Goal: Transaction & Acquisition: Book appointment/travel/reservation

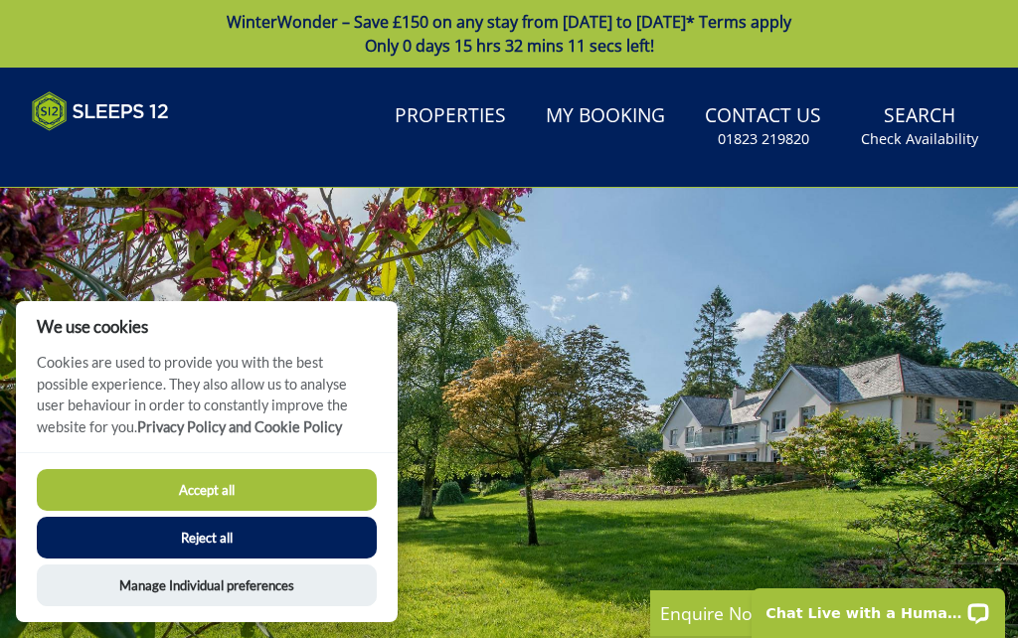
click at [247, 488] on button "Accept all" at bounding box center [207, 490] width 340 height 42
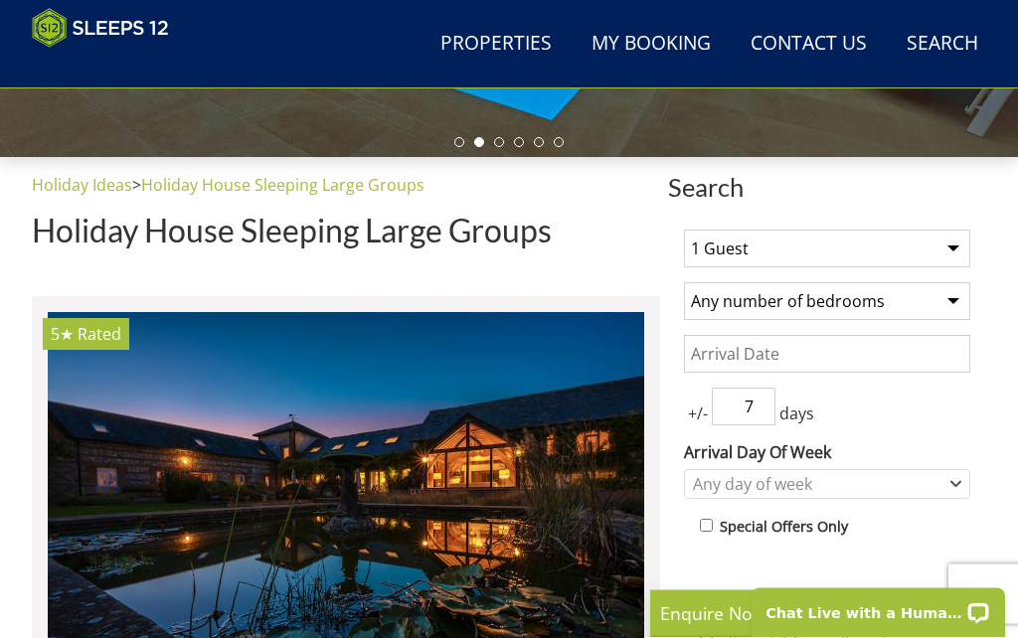
scroll to position [569, 0]
click at [954, 247] on select "1 Guest 2 Guests 3 Guests 4 Guests 5 Guests 6 Guests 7 Guests 8 Guests 9 Guests…" at bounding box center [827, 249] width 286 height 38
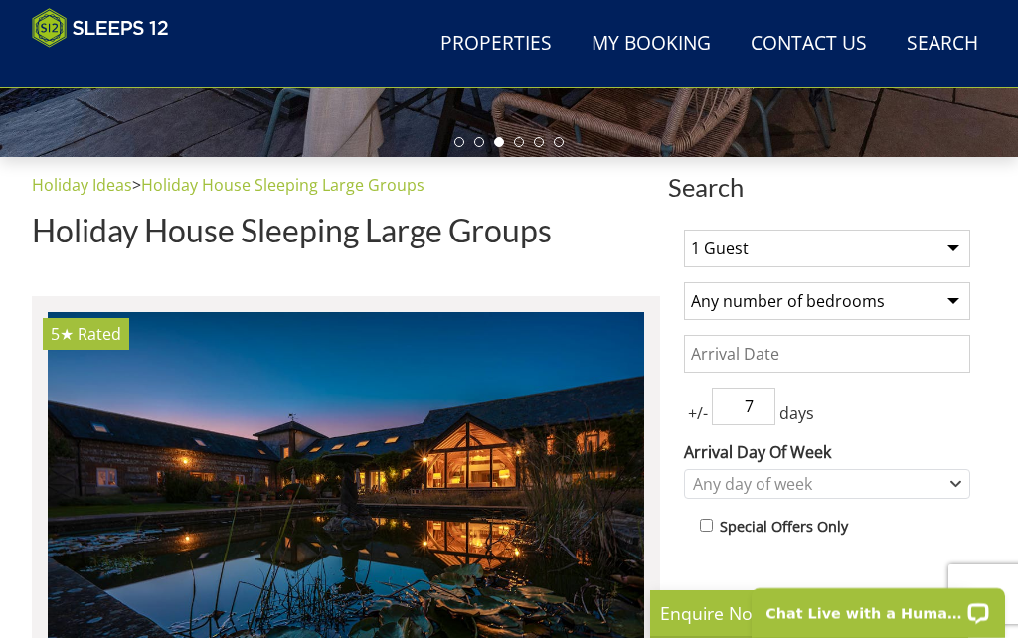
select select "12"
click at [957, 302] on select "Any number of bedrooms 1 Bedroom 2 Bedrooms 3 Bedrooms 4 Bedrooms 5 Bedrooms 6 …" at bounding box center [827, 301] width 286 height 38
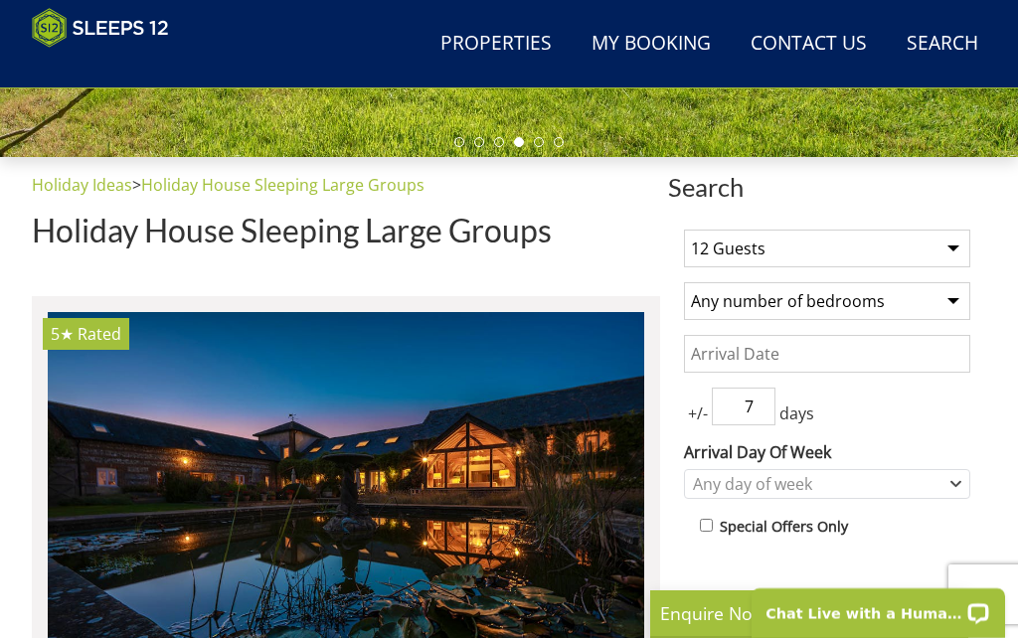
select select "7"
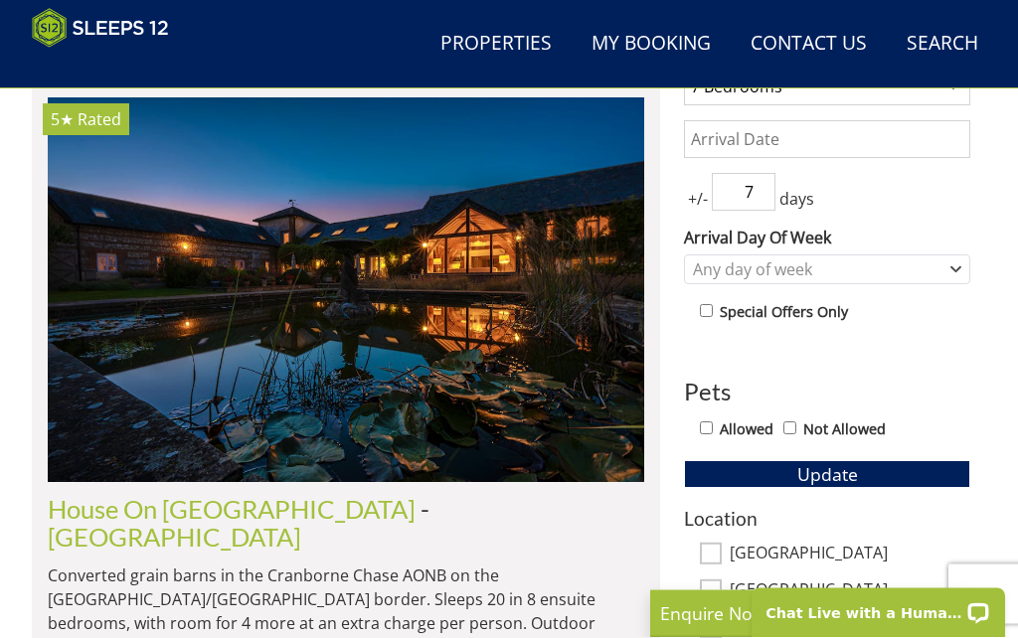
click at [711, 429] on input "Allowed" at bounding box center [706, 429] width 13 height 13
checkbox input "true"
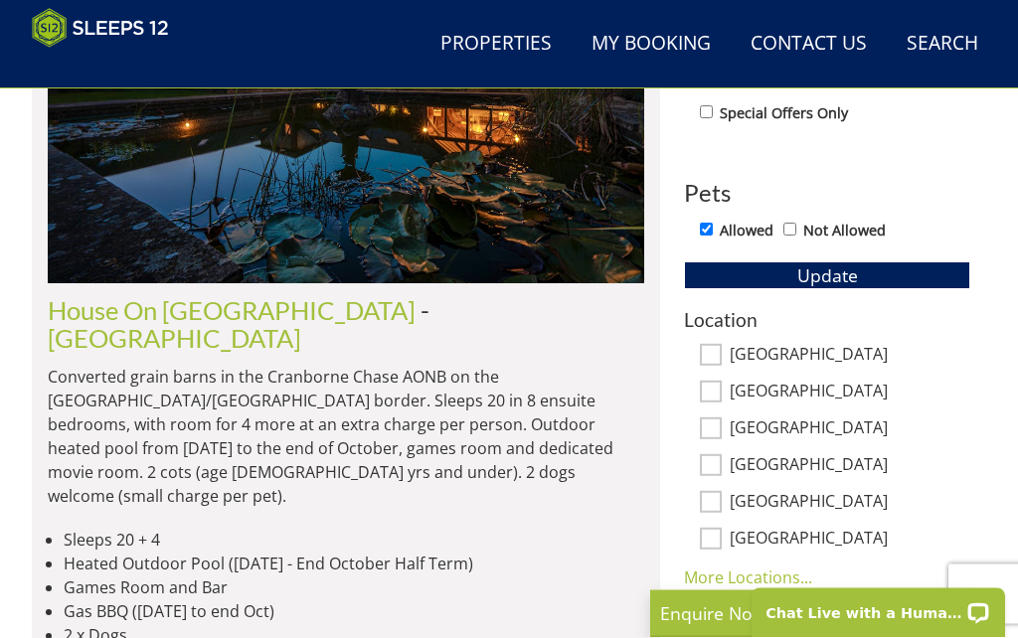
scroll to position [1003, 0]
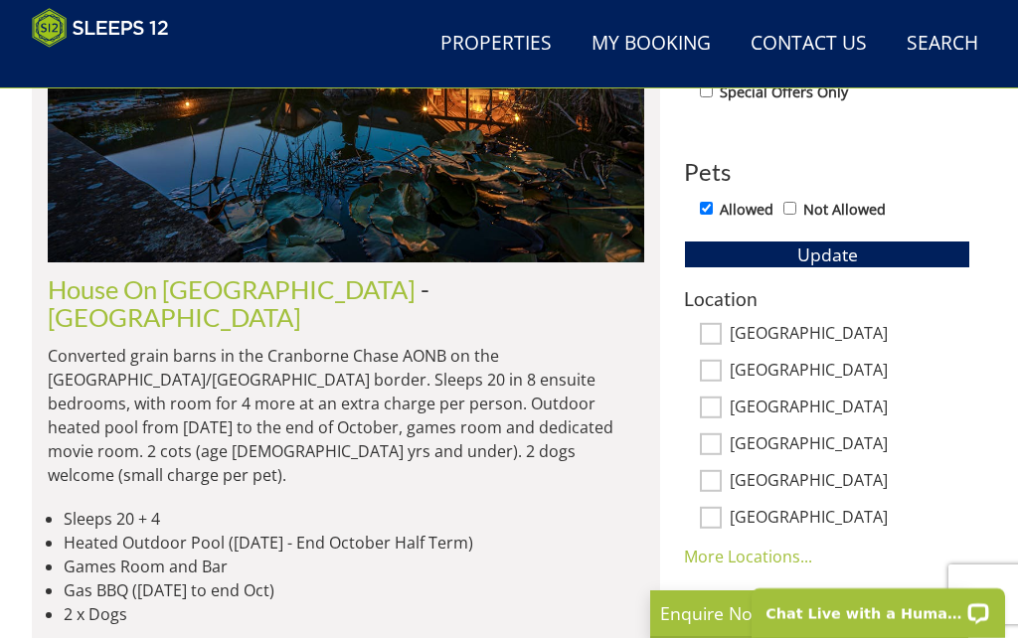
click at [717, 343] on input "[GEOGRAPHIC_DATA]" at bounding box center [711, 334] width 22 height 22
checkbox input "true"
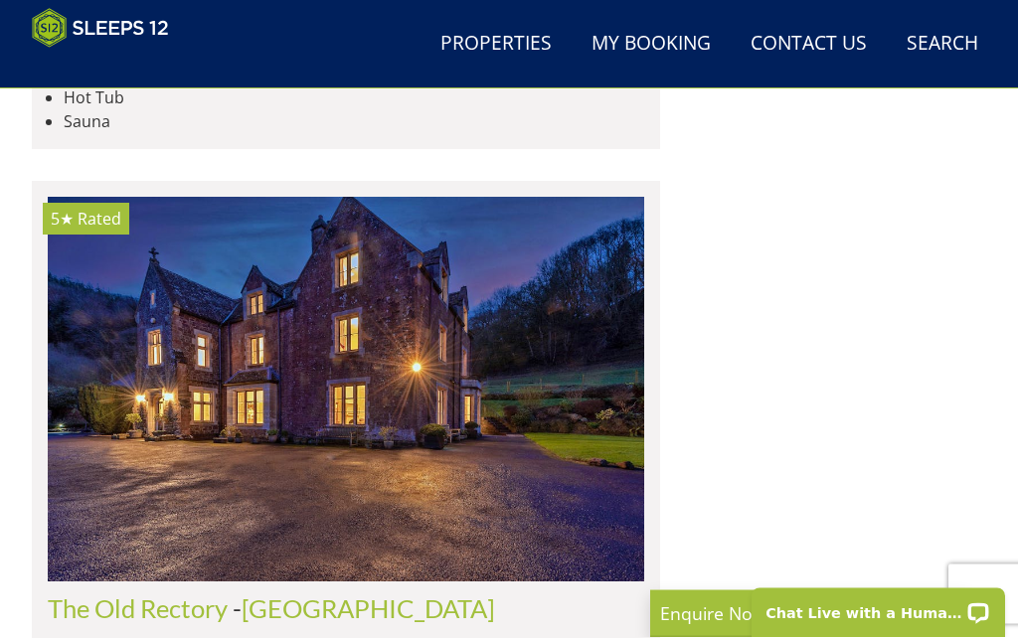
scroll to position [4525, 0]
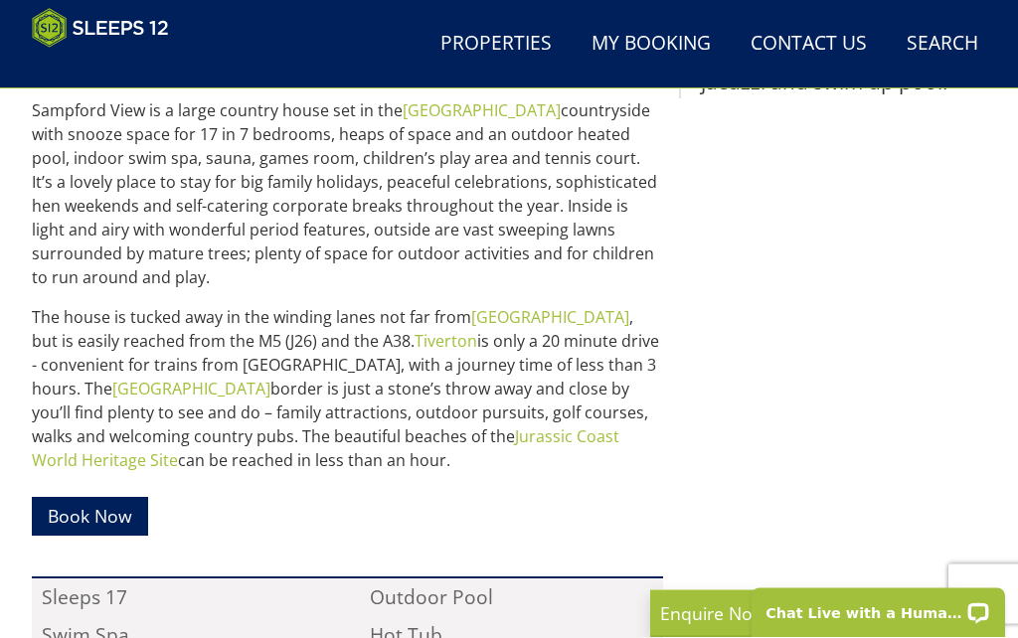
scroll to position [842, 0]
click at [107, 517] on link "Book Now" at bounding box center [90, 516] width 116 height 39
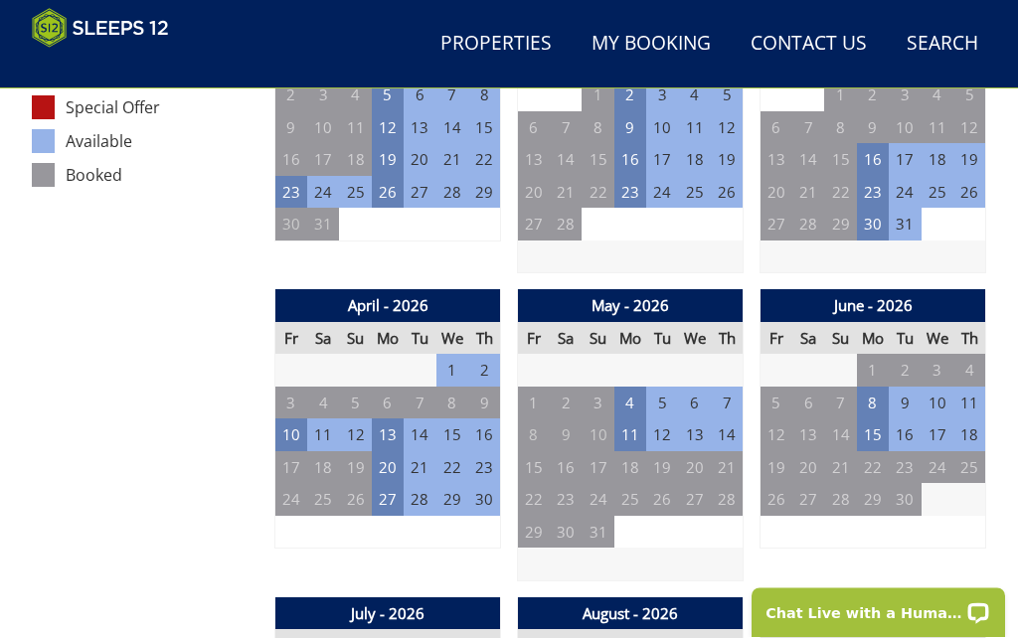
scroll to position [1149, 0]
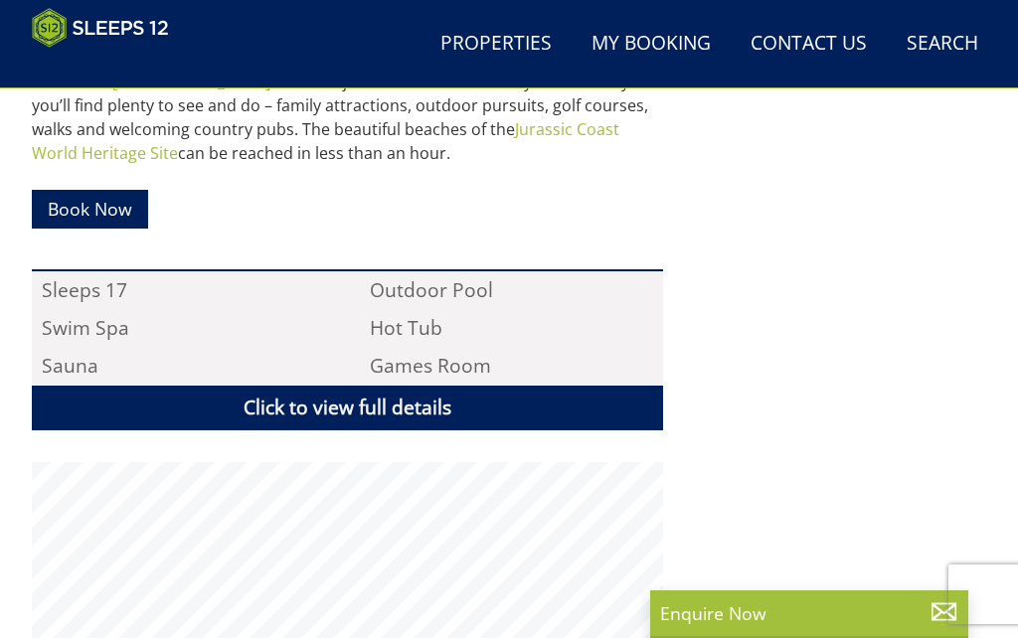
scroll to position [1116, 0]
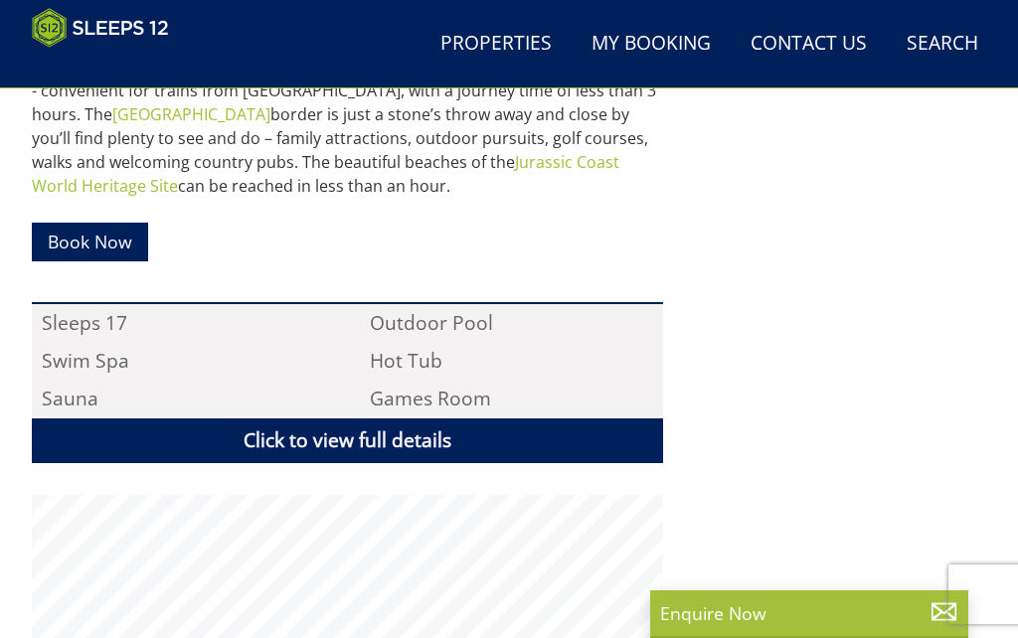
select select "12"
select select "7"
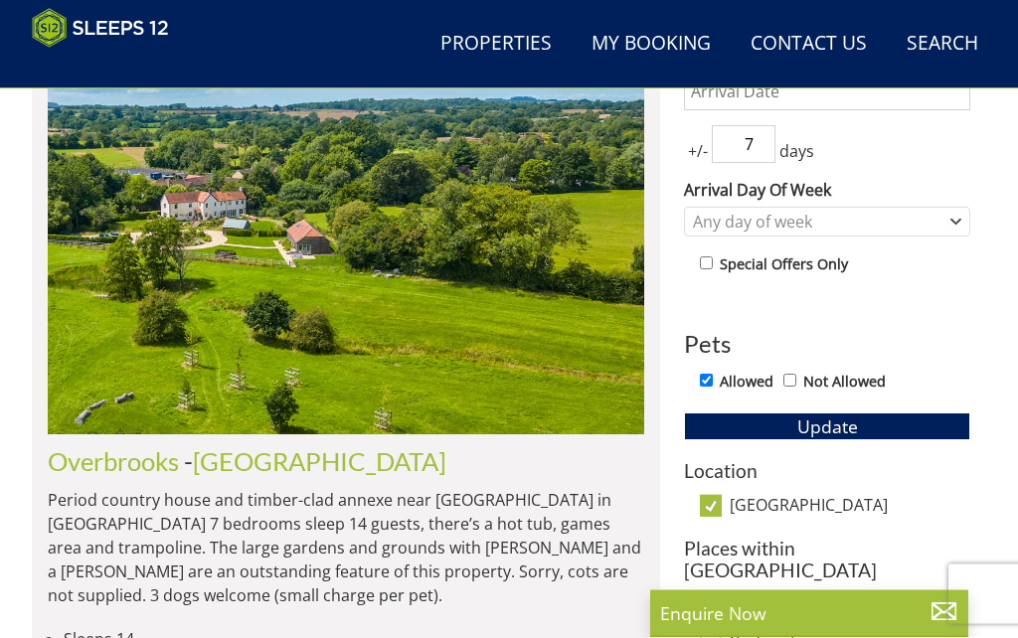
scroll to position [831, 0]
click at [396, 291] on img at bounding box center [346, 242] width 596 height 385
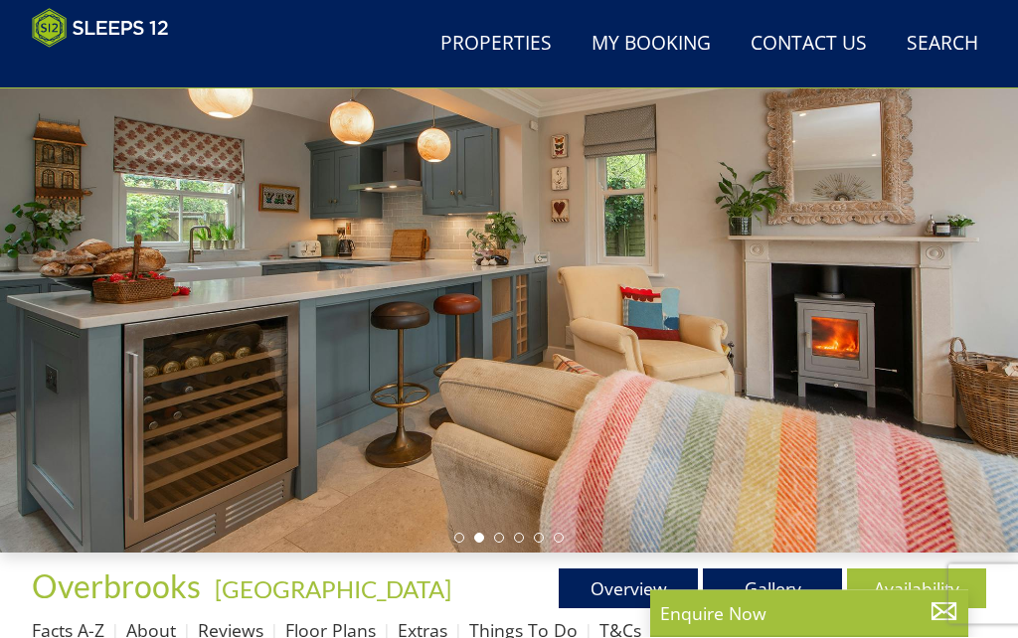
scroll to position [173, 0]
click at [783, 592] on link "Gallery" at bounding box center [772, 589] width 139 height 40
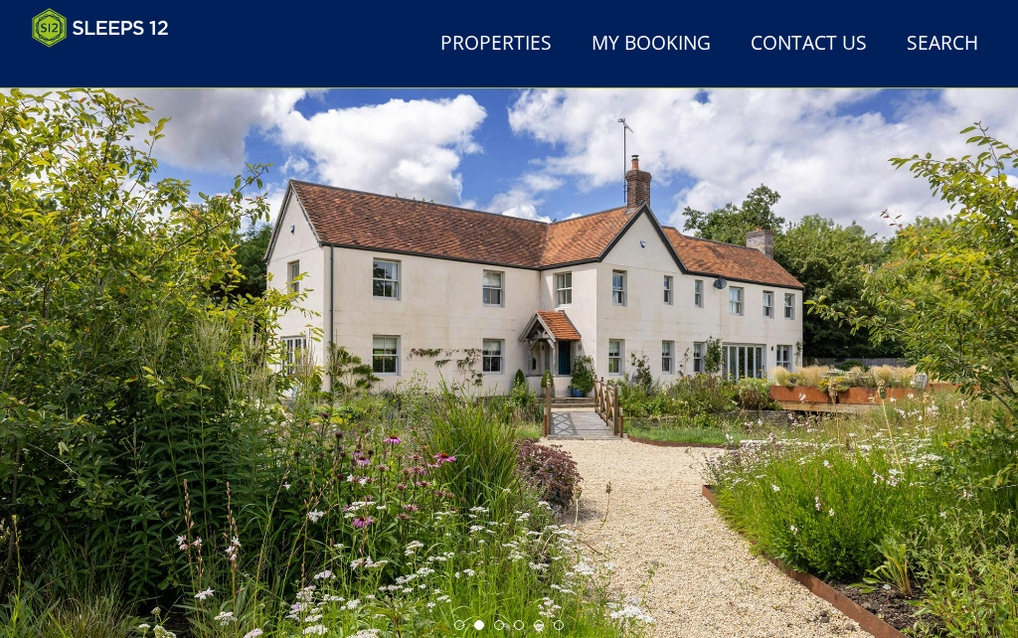
scroll to position [85, 0]
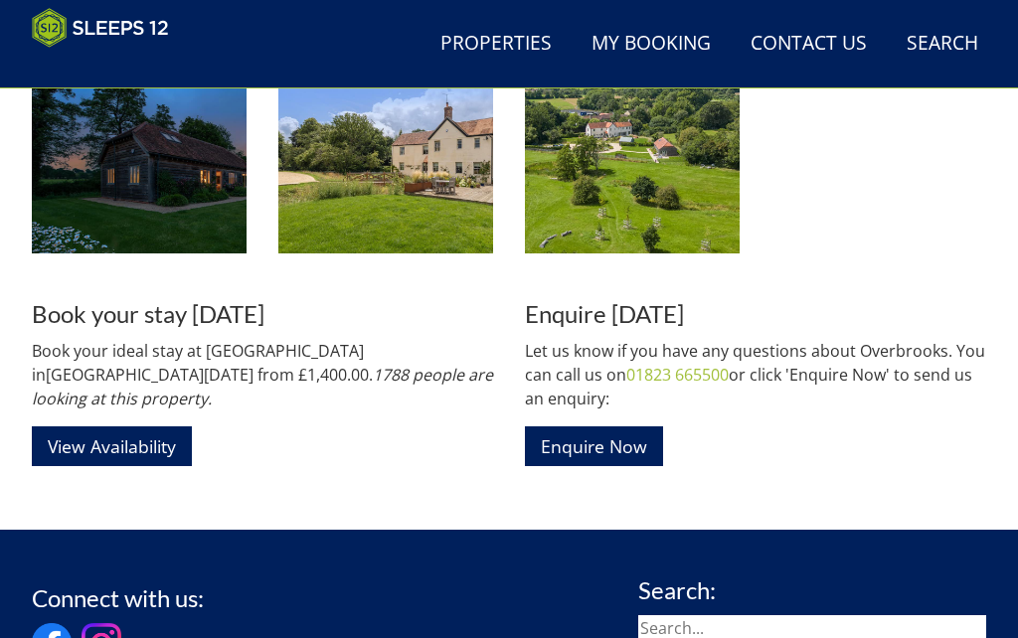
scroll to position [3279, 0]
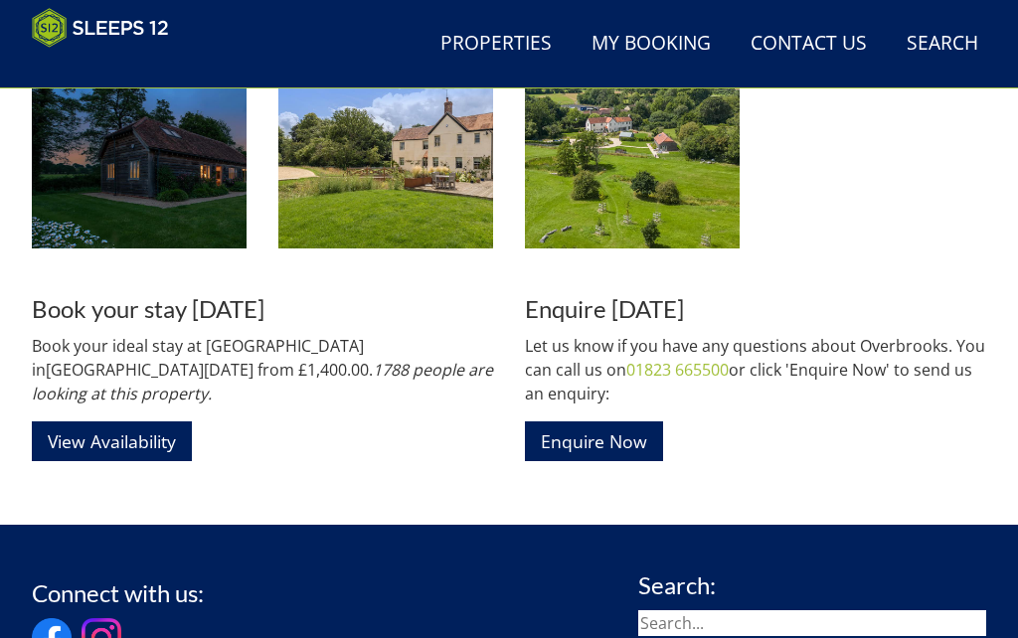
click at [123, 422] on link "View Availability" at bounding box center [112, 441] width 160 height 39
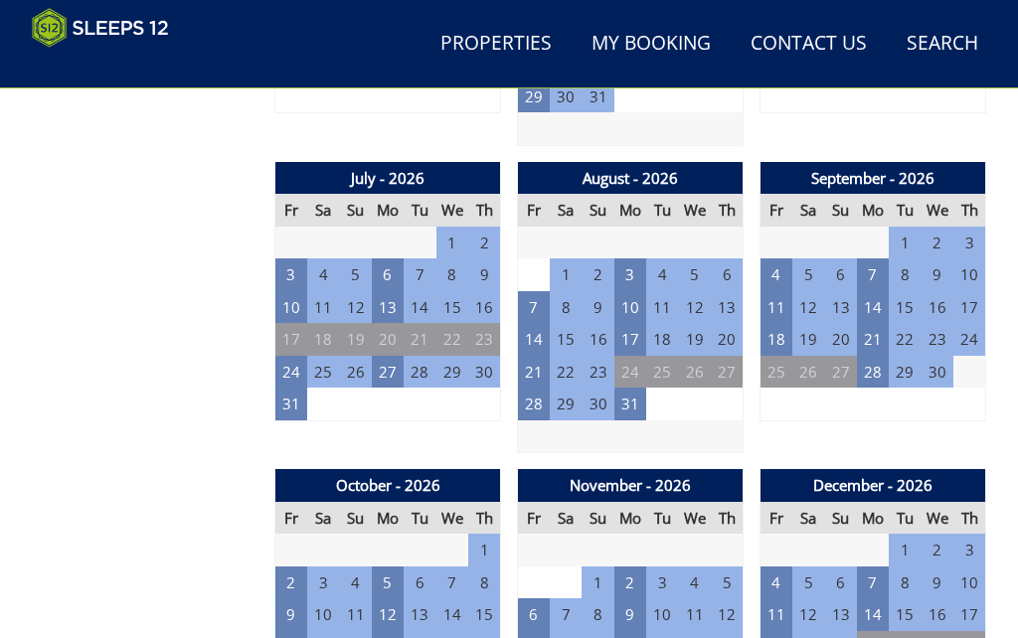
scroll to position [1615, 0]
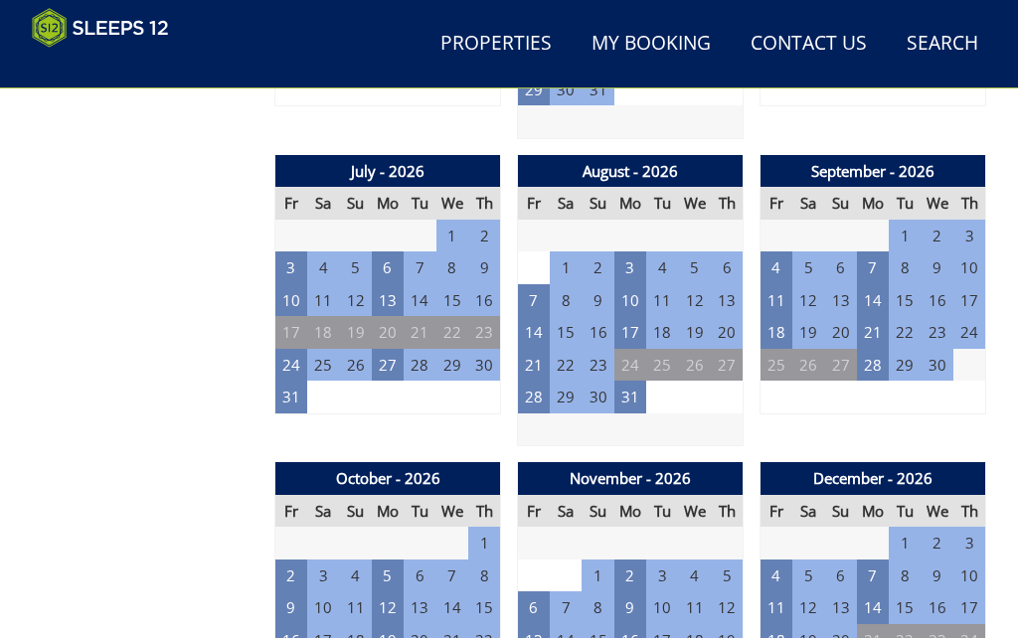
click at [302, 355] on td "24" at bounding box center [291, 365] width 32 height 33
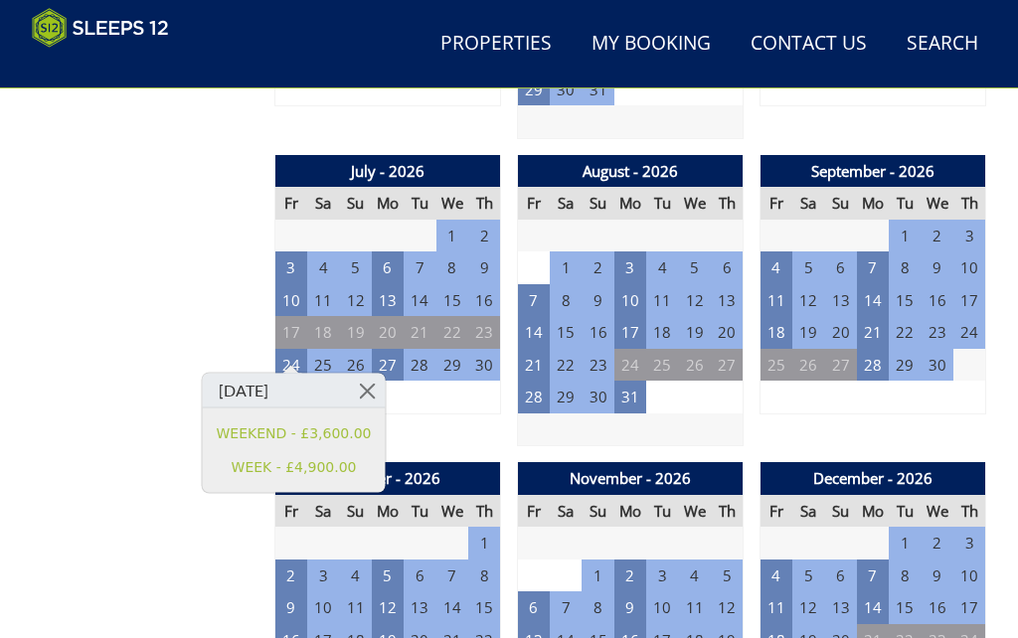
click at [344, 472] on link "WEEK - £4,900.00" at bounding box center [294, 466] width 155 height 21
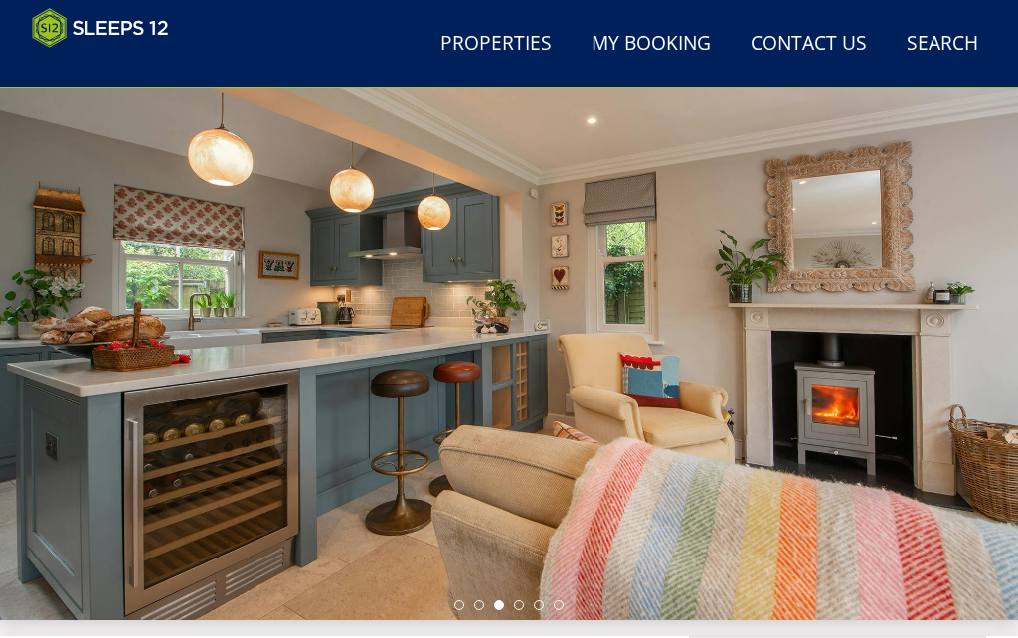
scroll to position [101, 0]
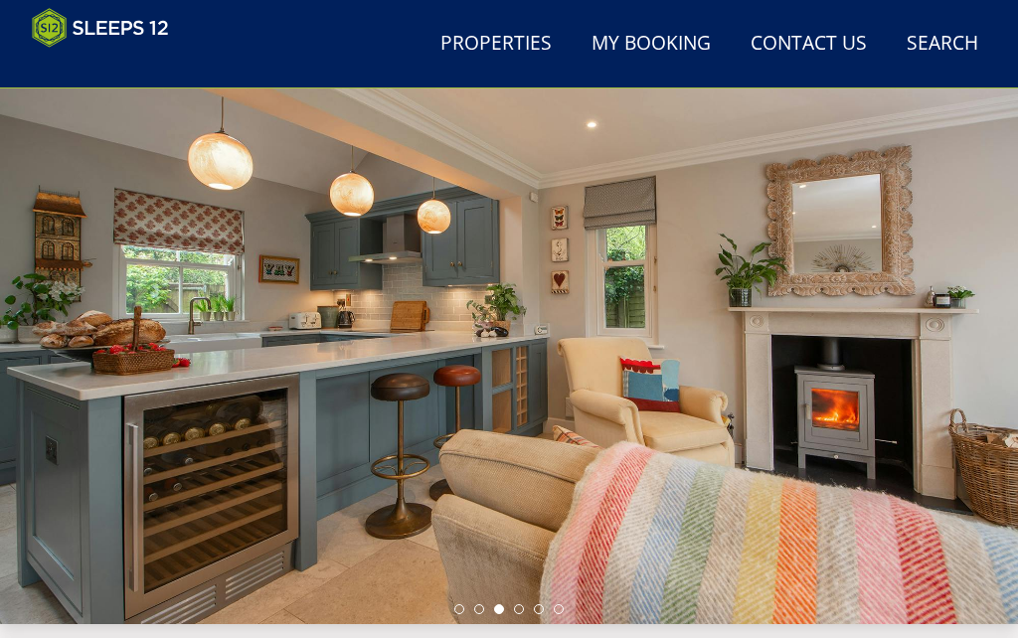
scroll to position [86, 0]
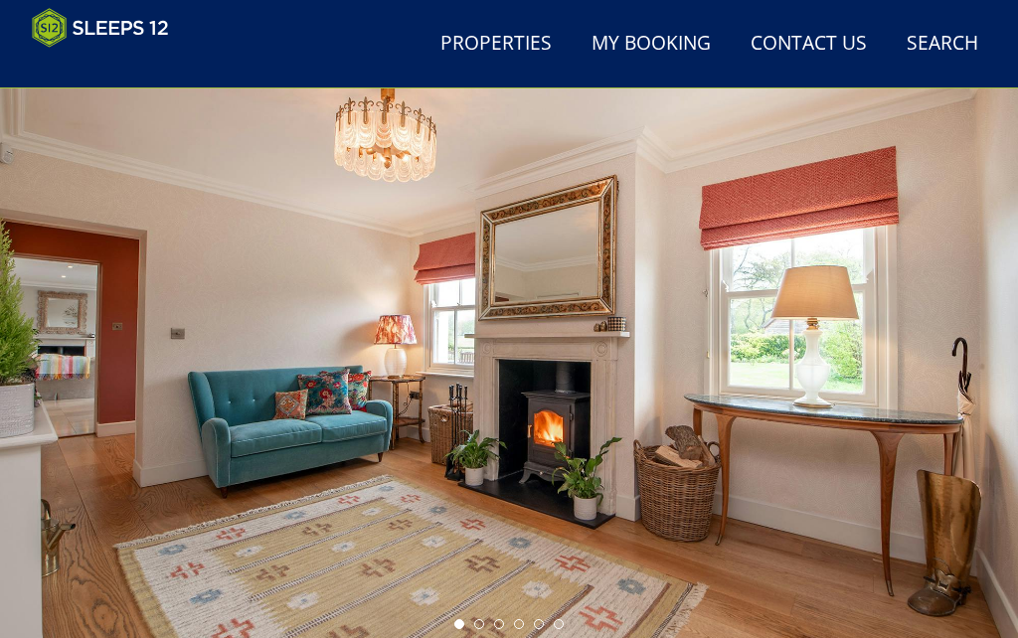
scroll to position [1615, 0]
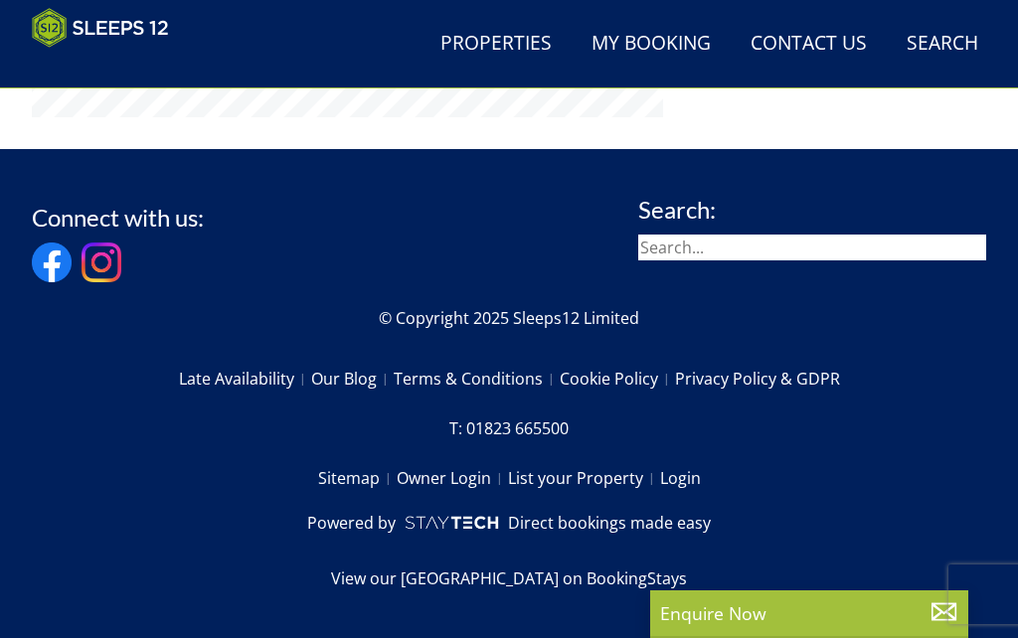
scroll to position [173, 0]
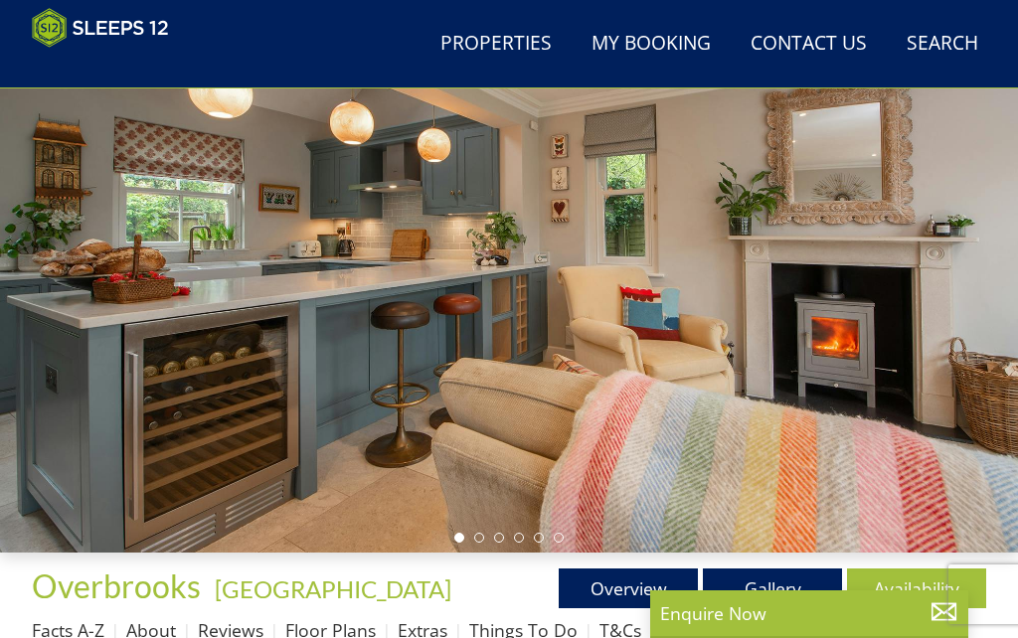
select select "12"
select select "7"
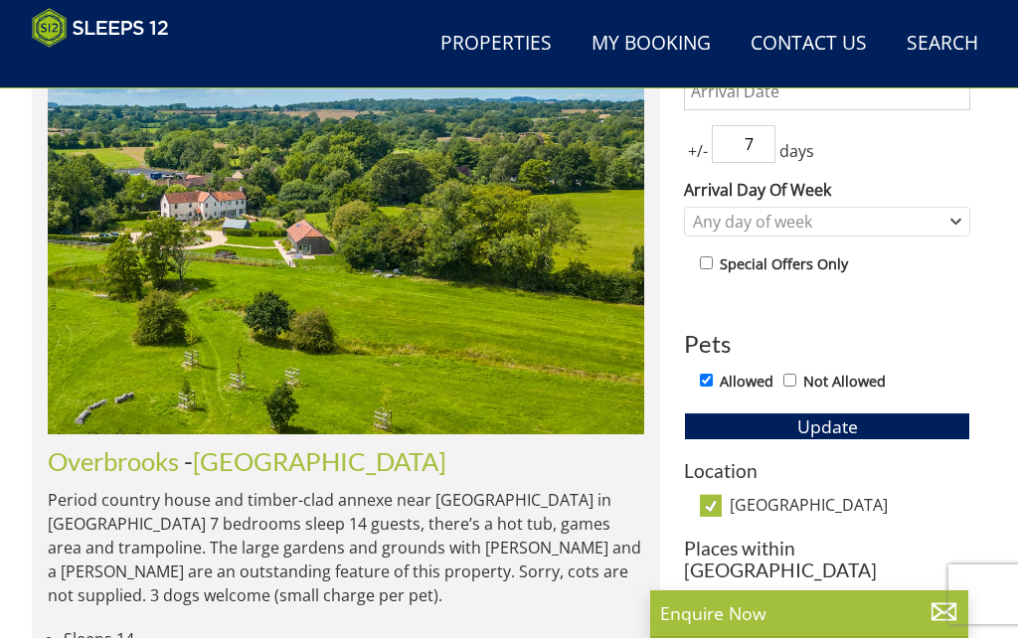
scroll to position [0, 11333]
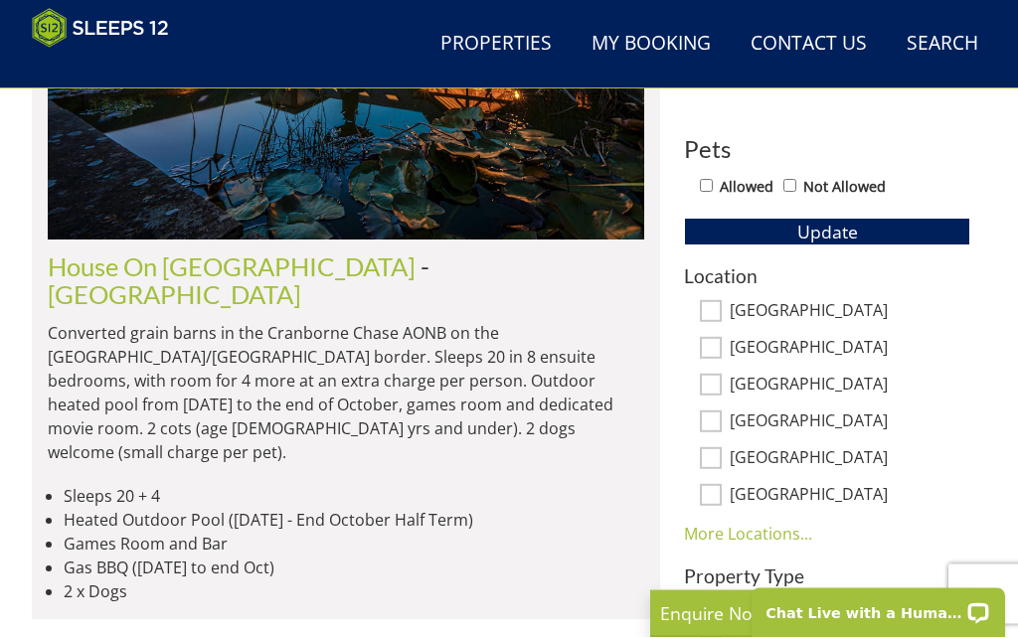
scroll to position [1026, 0]
click at [716, 341] on input "[GEOGRAPHIC_DATA]" at bounding box center [711, 348] width 22 height 22
checkbox input "true"
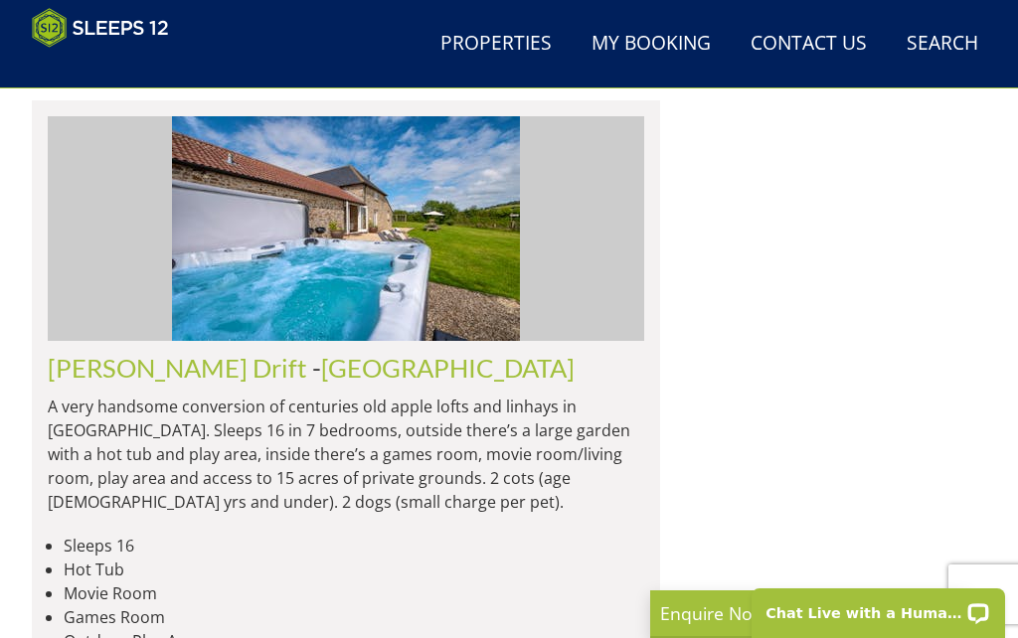
scroll to position [6810, 0]
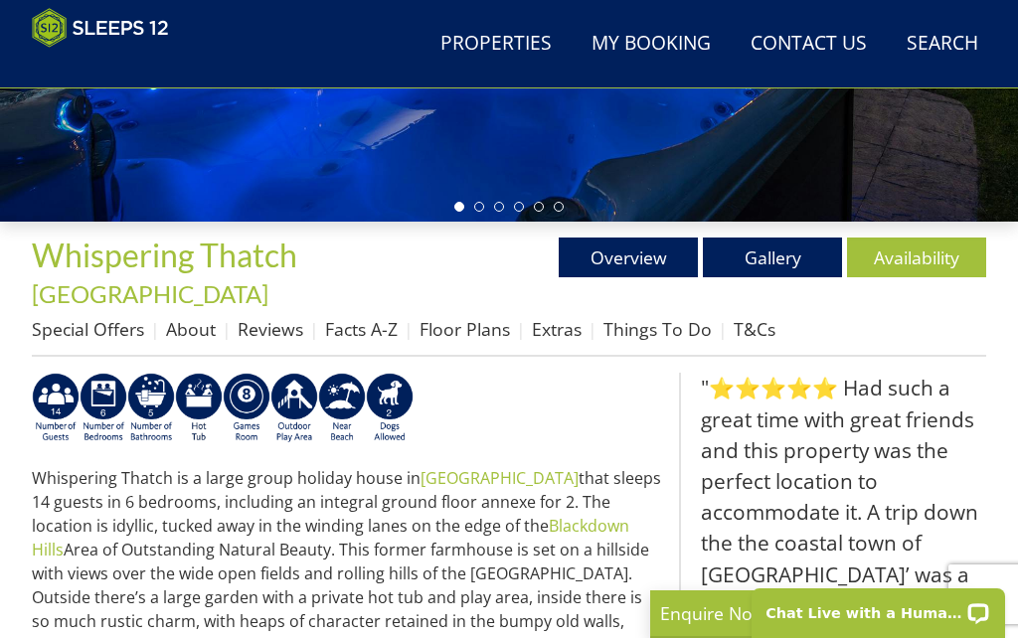
click at [927, 249] on link "Availability" at bounding box center [916, 258] width 139 height 40
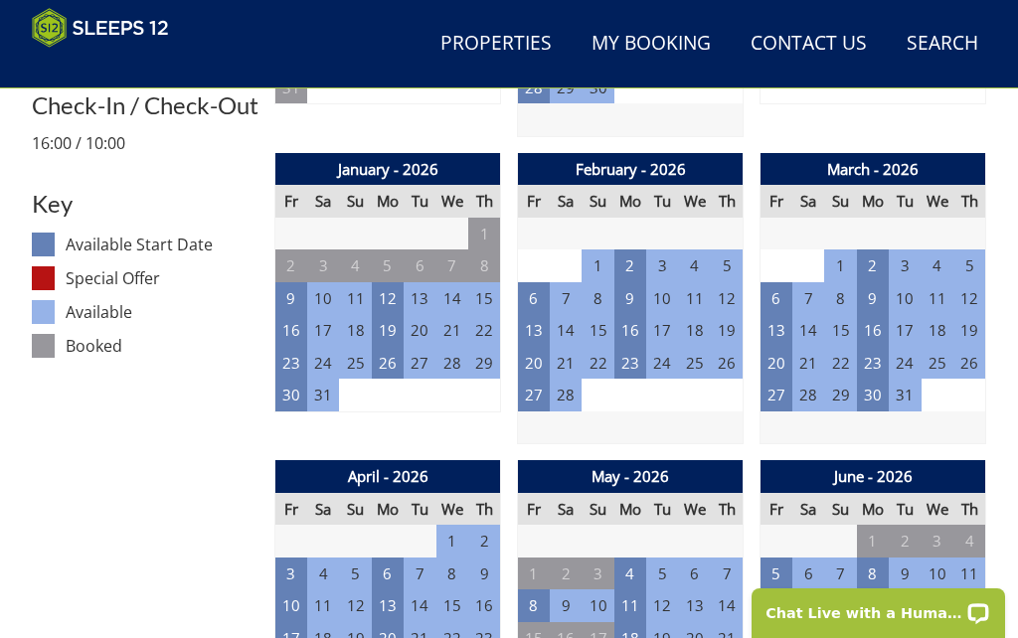
scroll to position [1012, 0]
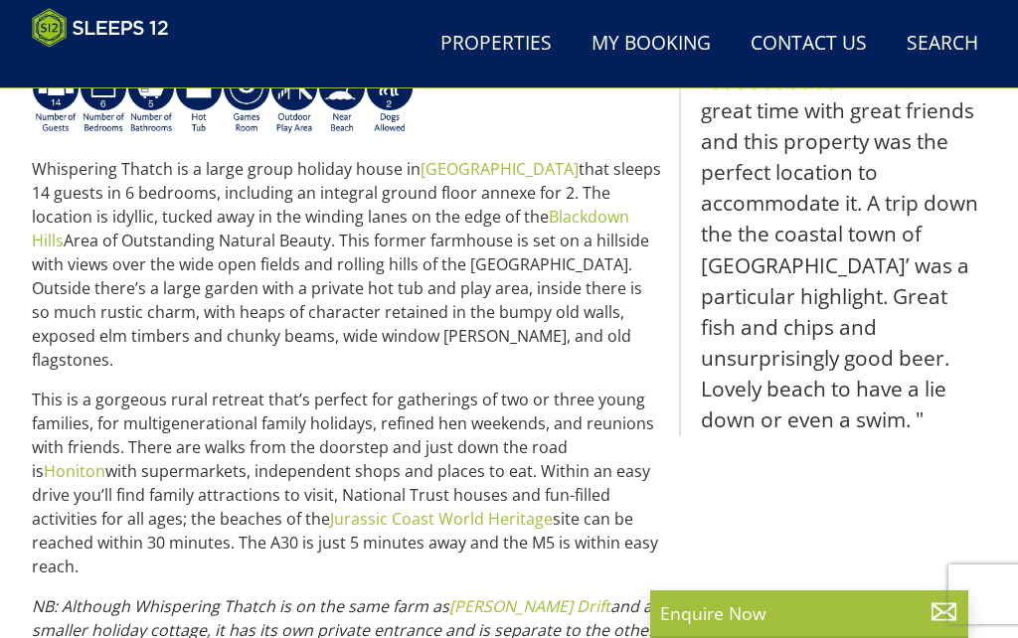
scroll to position [692, 0]
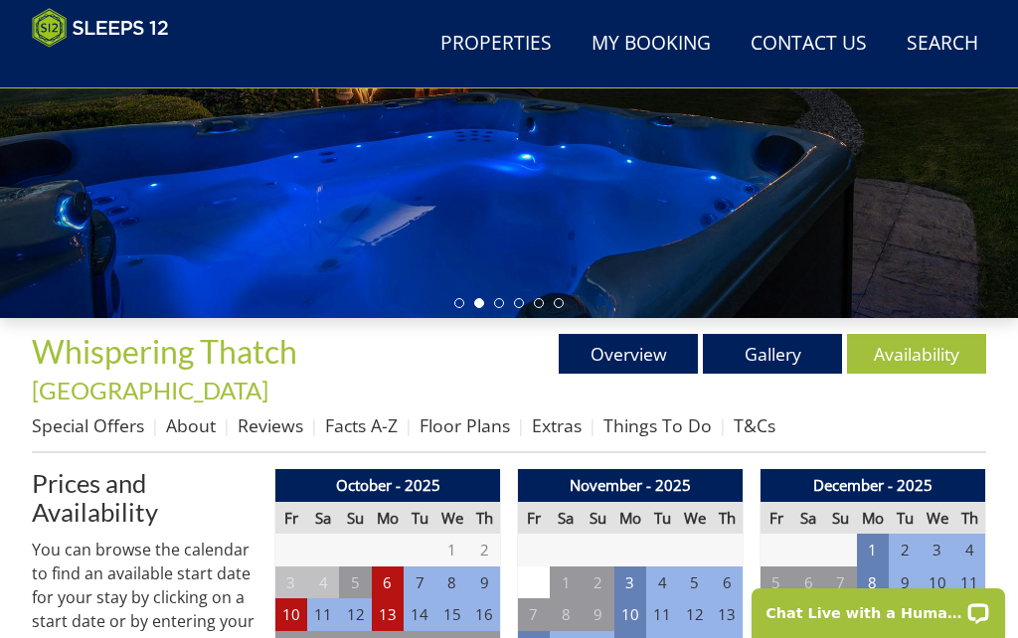
scroll to position [402, 0]
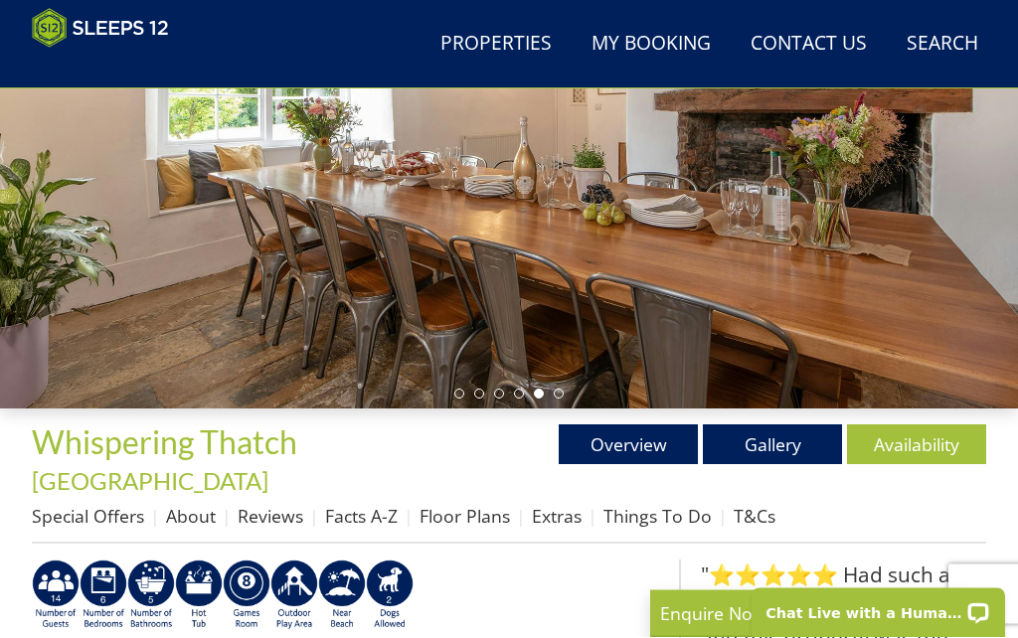
scroll to position [317, 0]
click at [814, 444] on link "Gallery" at bounding box center [772, 444] width 139 height 40
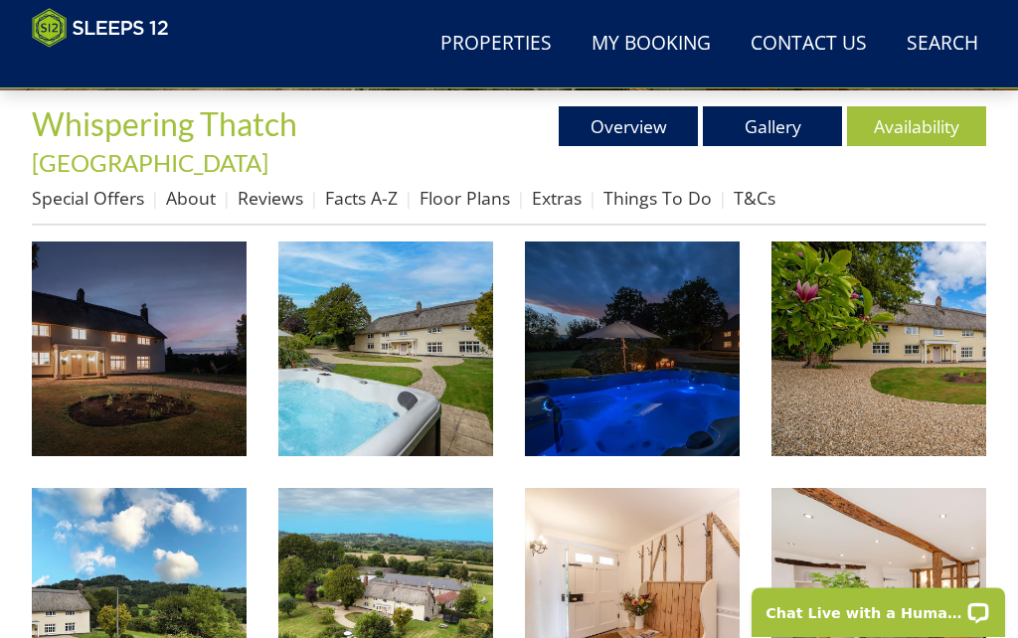
scroll to position [635, 0]
click at [380, 320] on img at bounding box center [385, 349] width 215 height 215
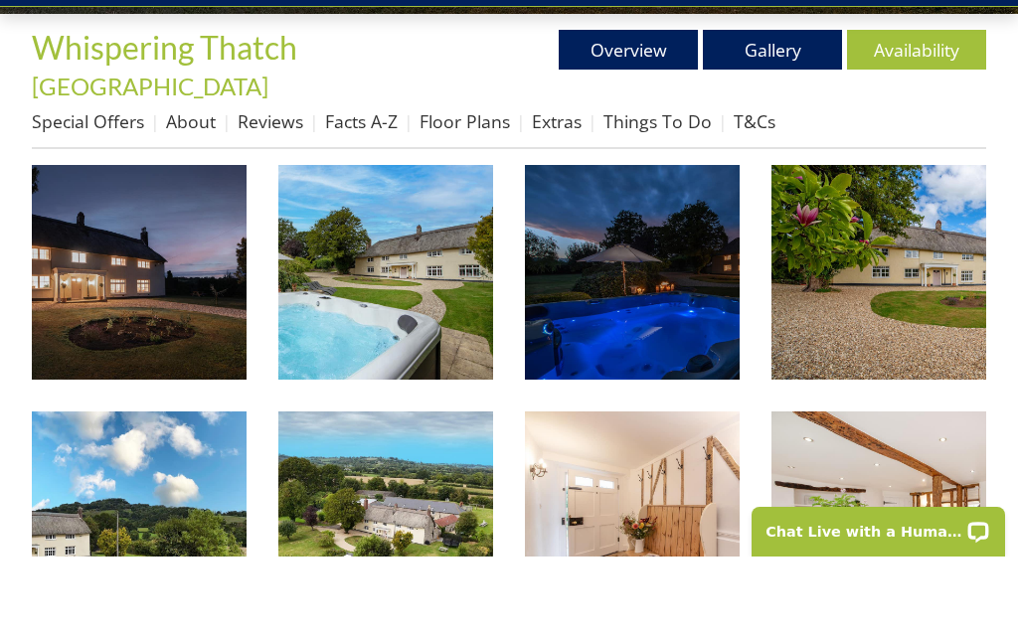
scroll to position [716, 0]
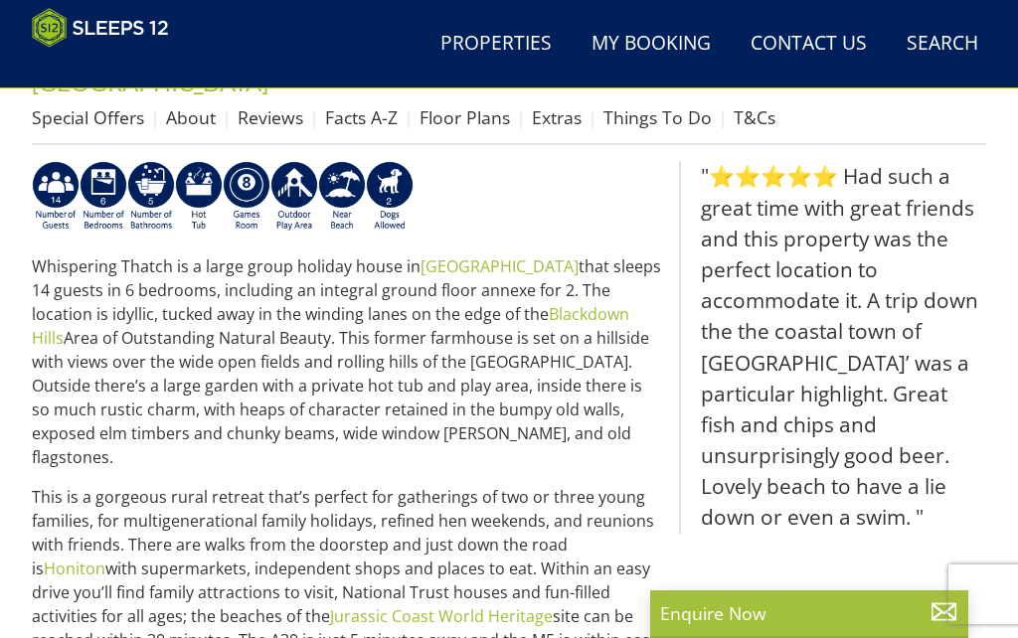
scroll to position [317, 0]
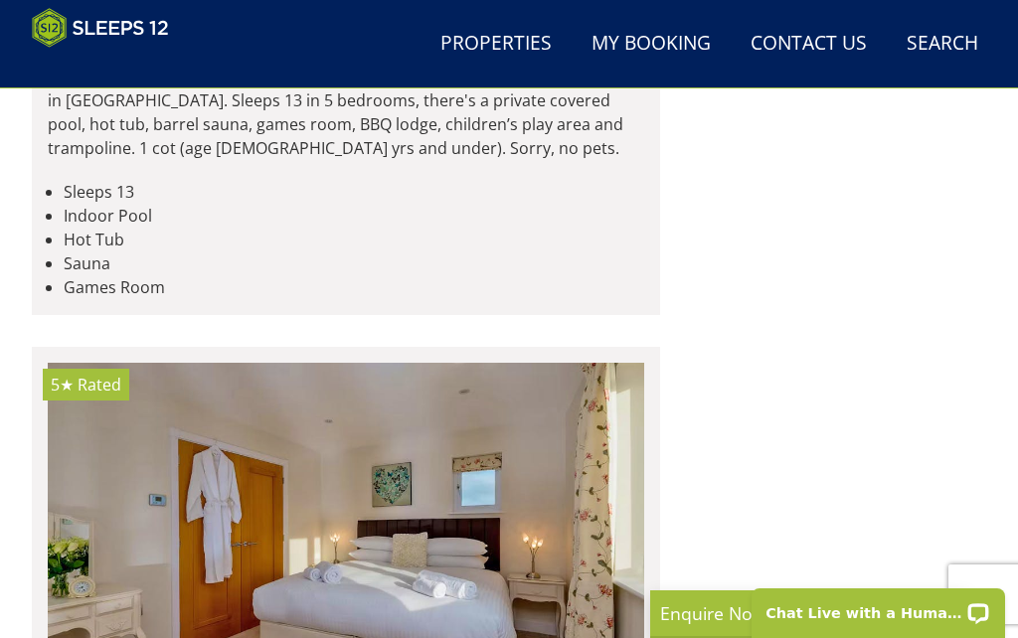
scroll to position [5406, 0]
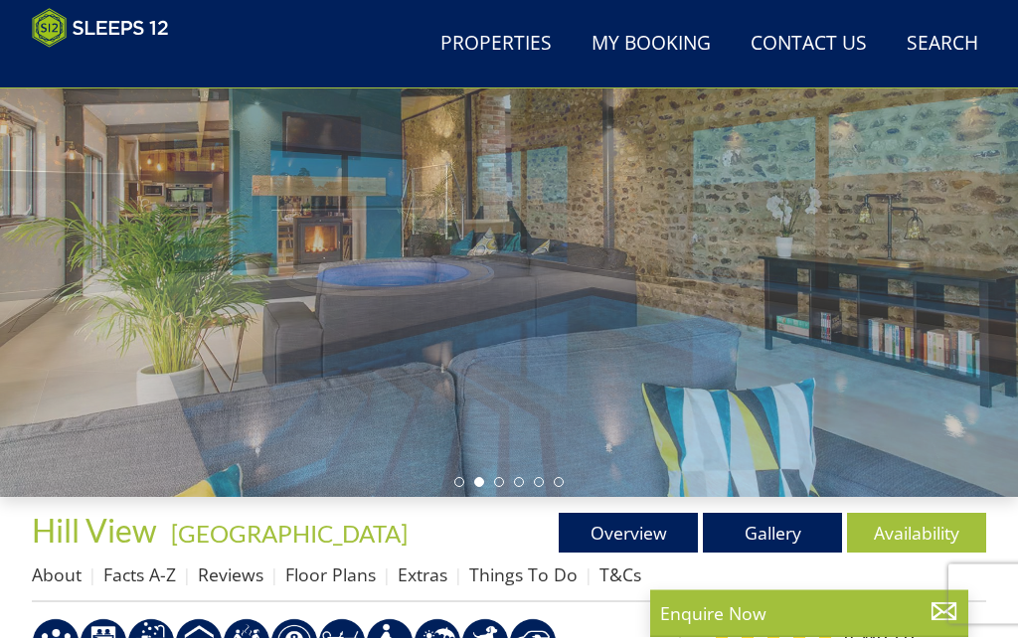
scroll to position [243, 0]
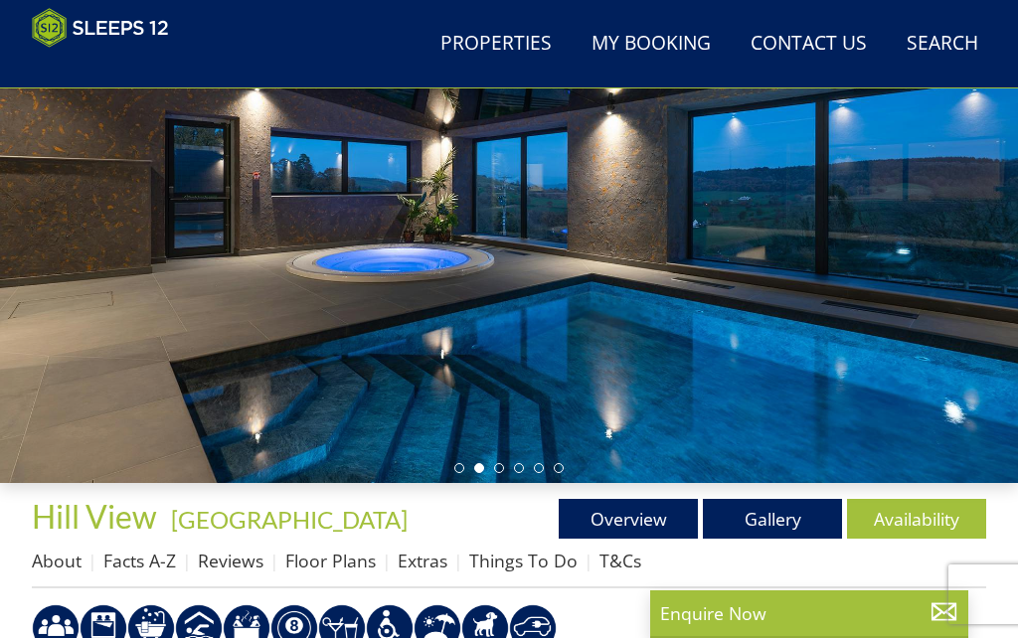
click at [793, 515] on link "Gallery" at bounding box center [772, 519] width 139 height 40
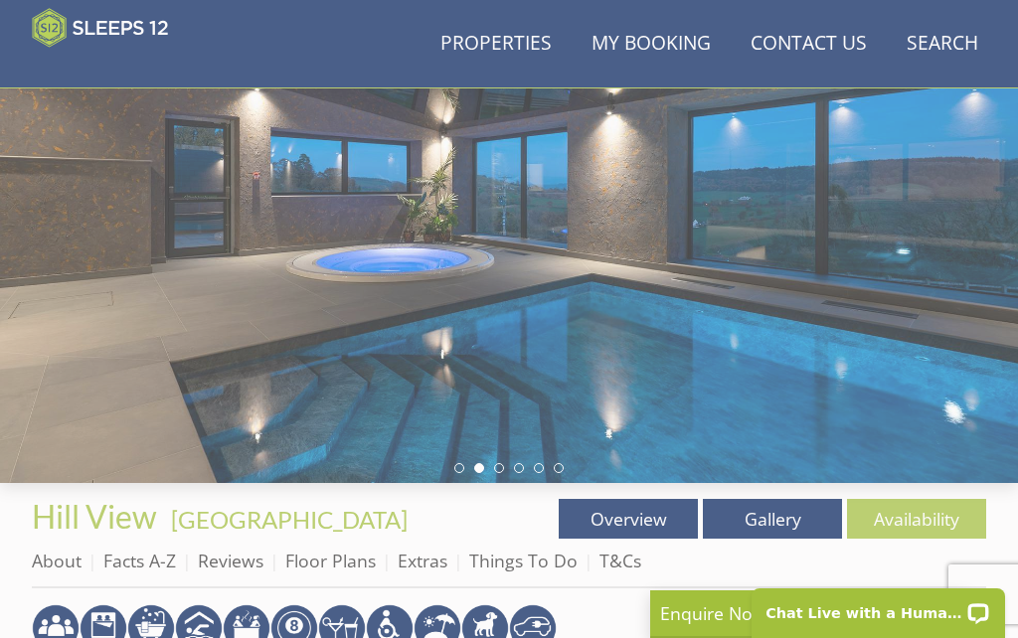
scroll to position [0, 0]
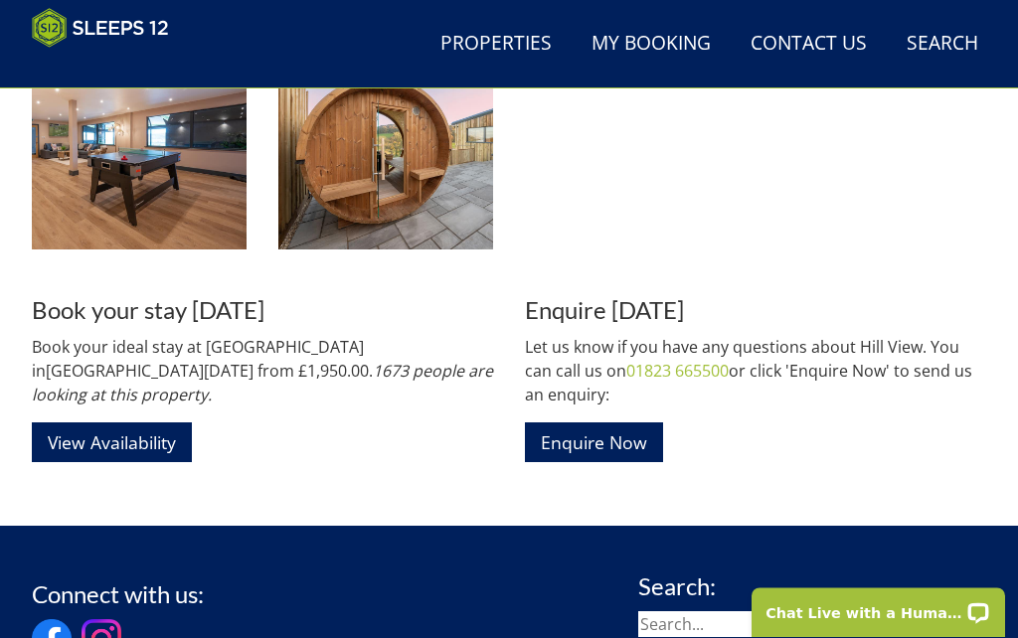
scroll to position [2538, 0]
click at [92, 430] on link "View Availability" at bounding box center [112, 442] width 160 height 39
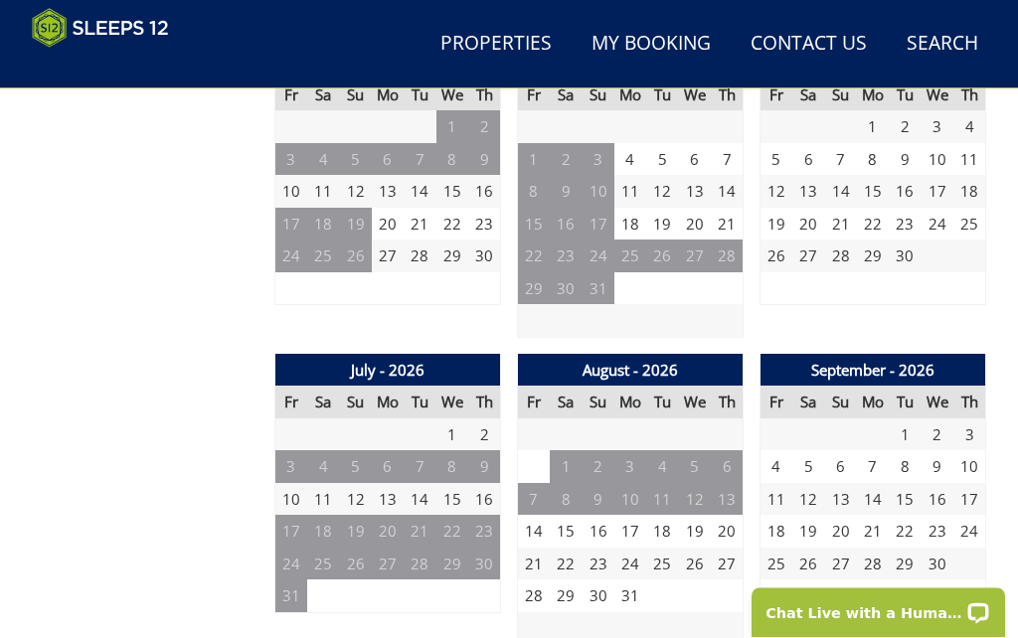
scroll to position [1417, 0]
click at [549, 521] on td "14" at bounding box center [534, 531] width 32 height 33
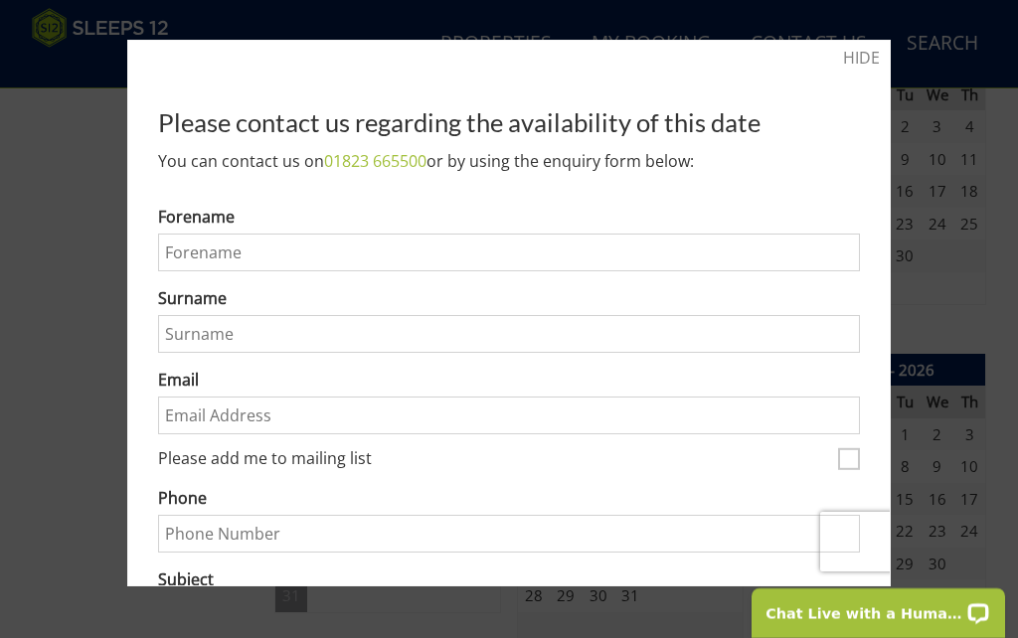
click at [991, 228] on div at bounding box center [509, 319] width 1018 height 638
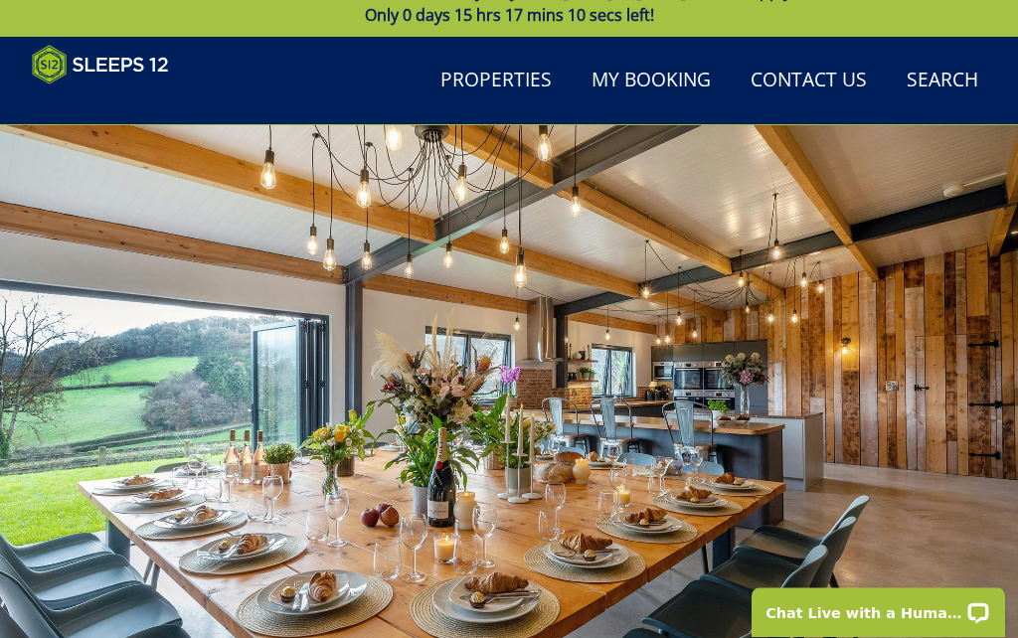
scroll to position [0, 0]
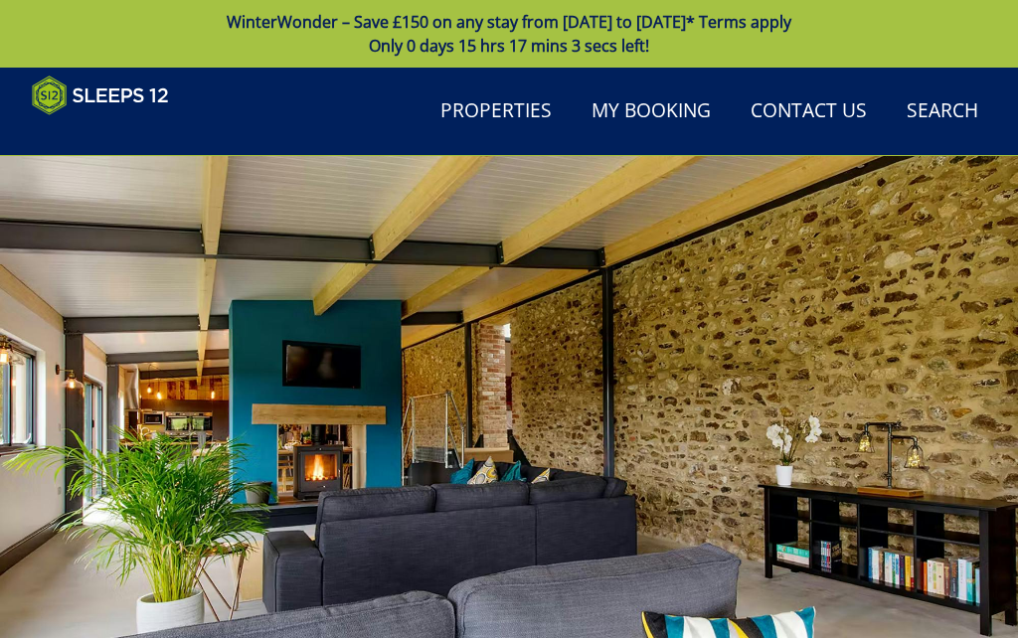
scroll to position [2538, 0]
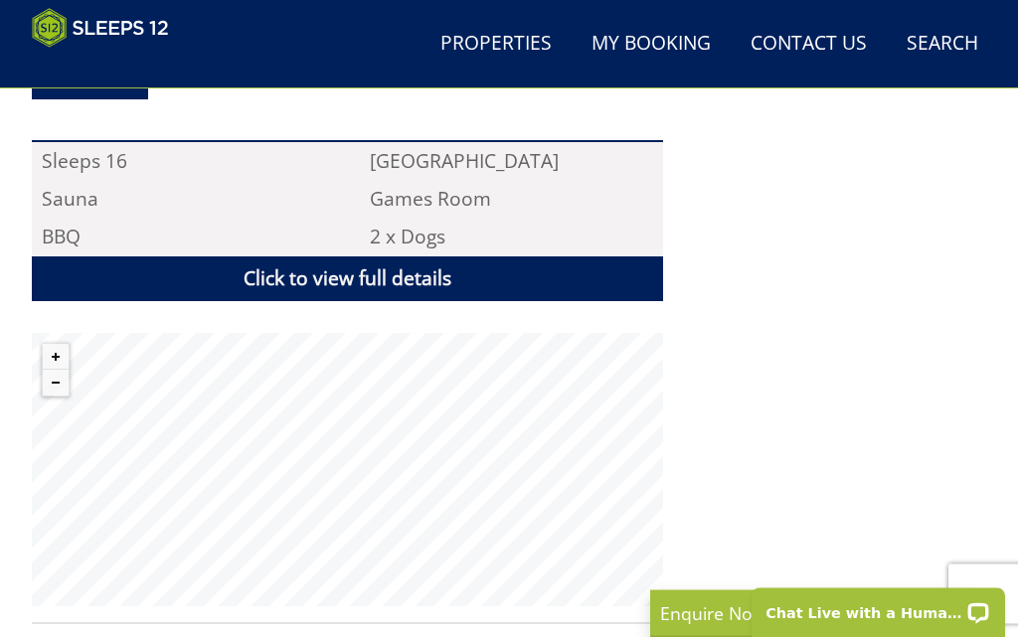
scroll to position [1317, 0]
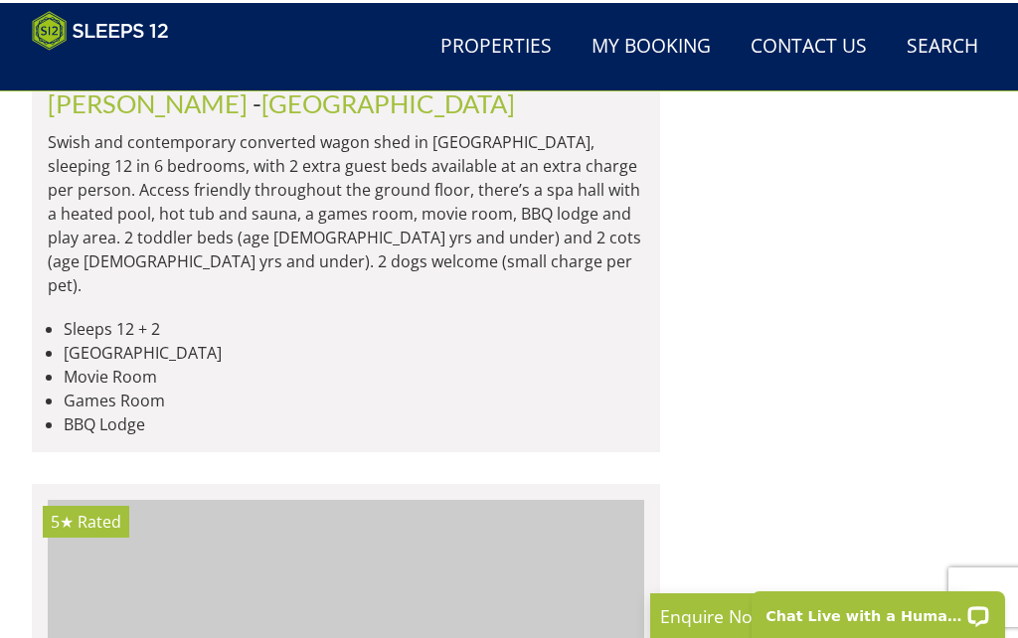
scroll to position [4484, 0]
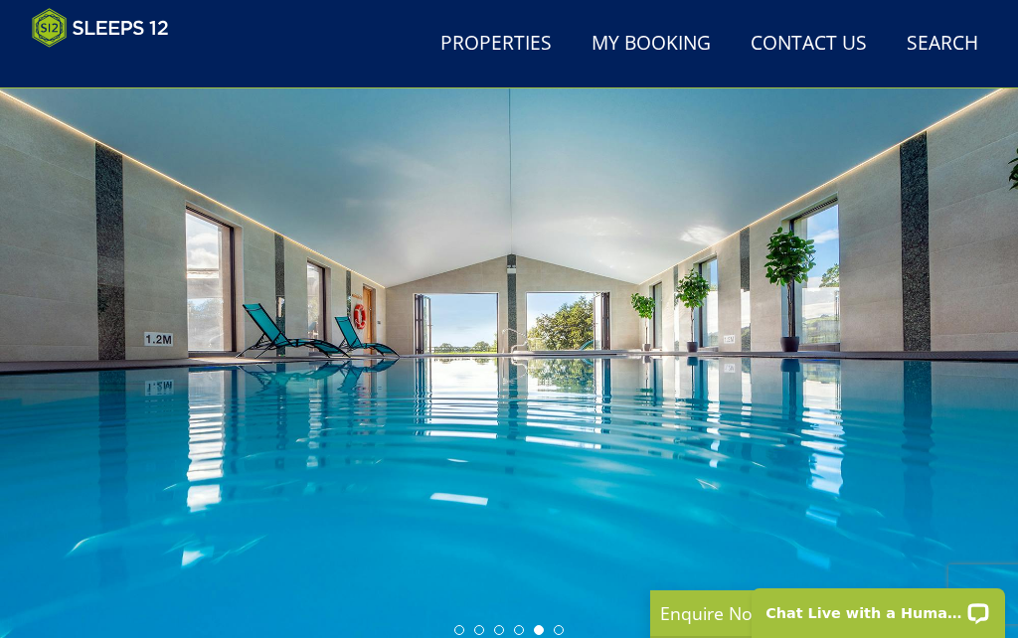
scroll to position [258, 0]
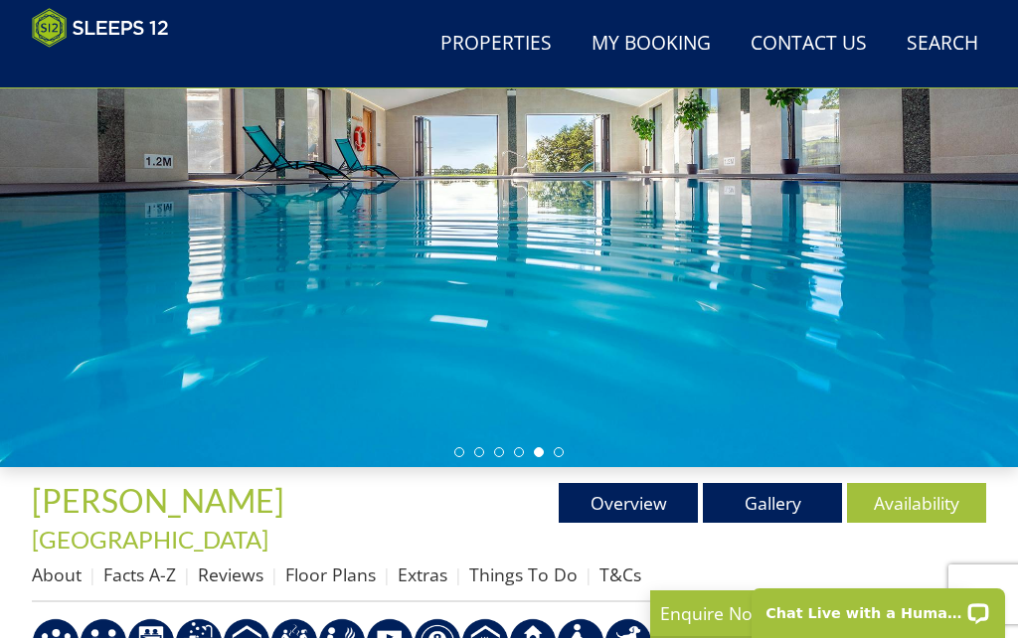
click at [792, 514] on link "Gallery" at bounding box center [772, 503] width 139 height 40
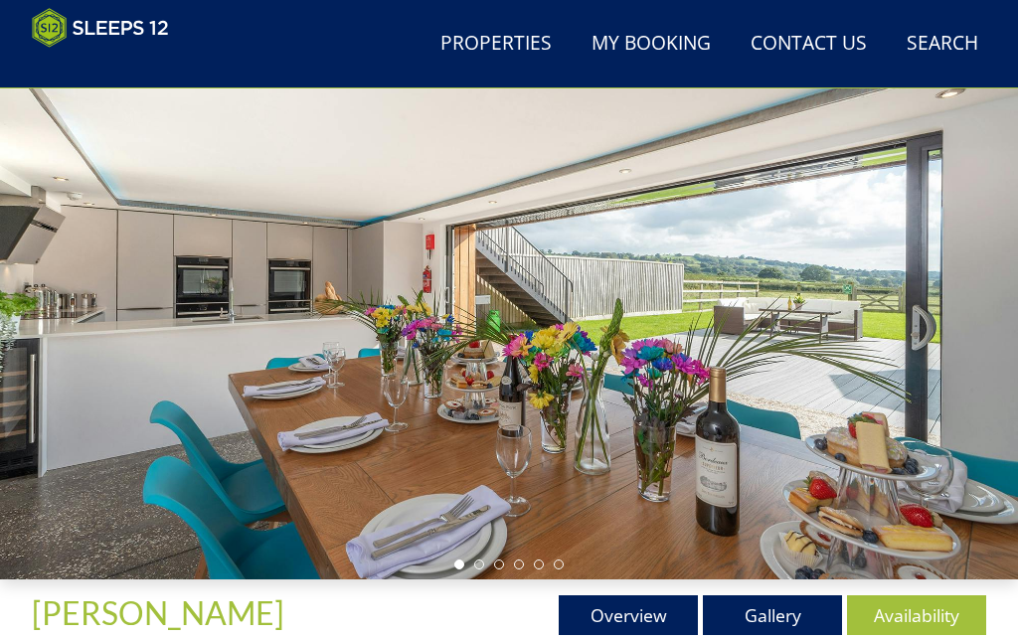
scroll to position [490, 0]
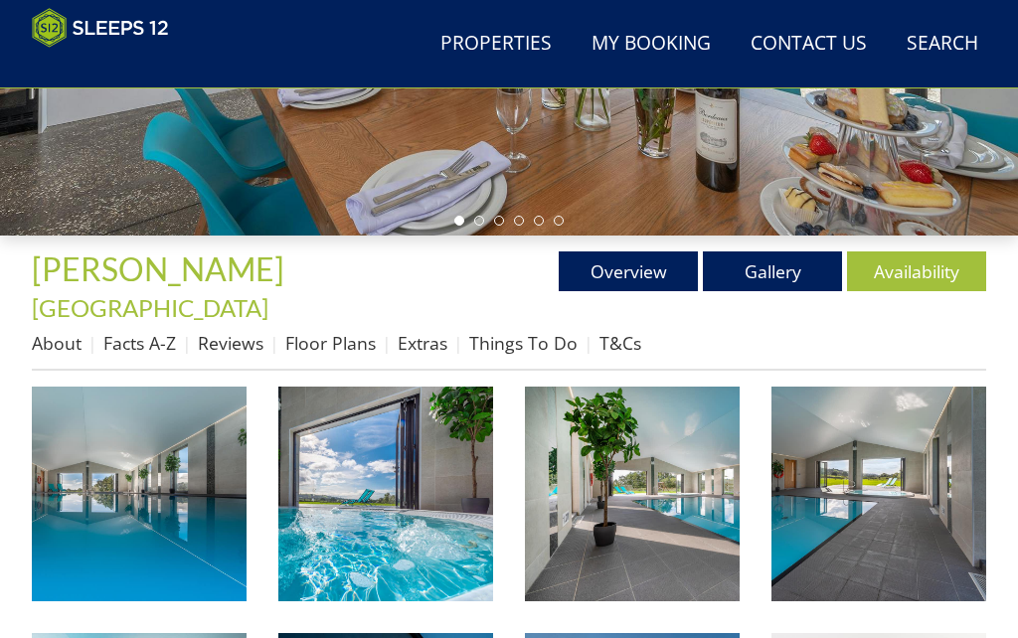
click at [421, 496] on img at bounding box center [385, 494] width 215 height 215
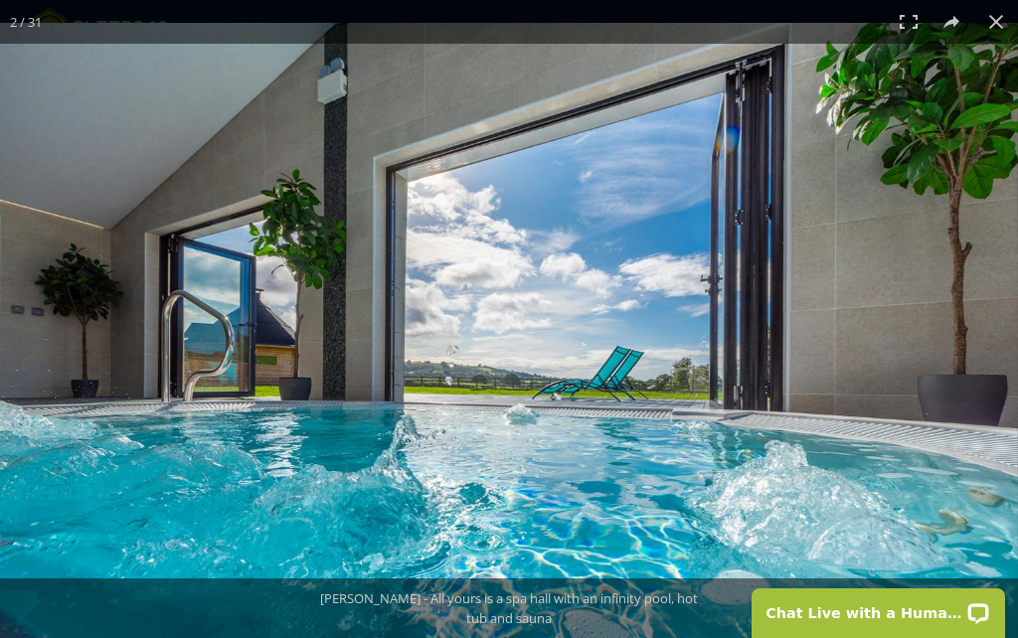
scroll to position [0, 0]
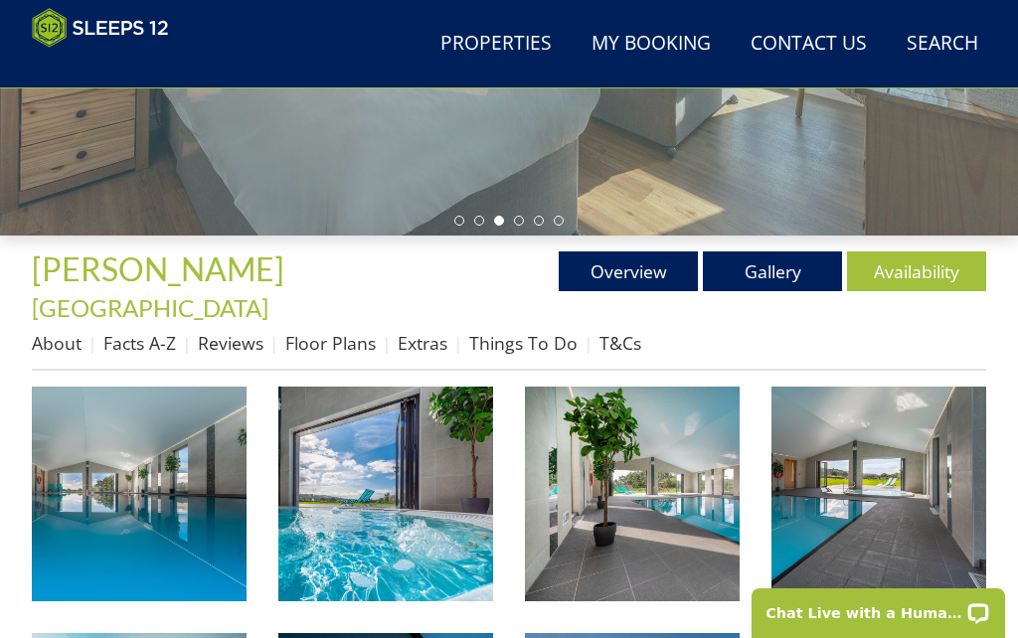
click at [950, 265] on link "Availability" at bounding box center [916, 272] width 139 height 40
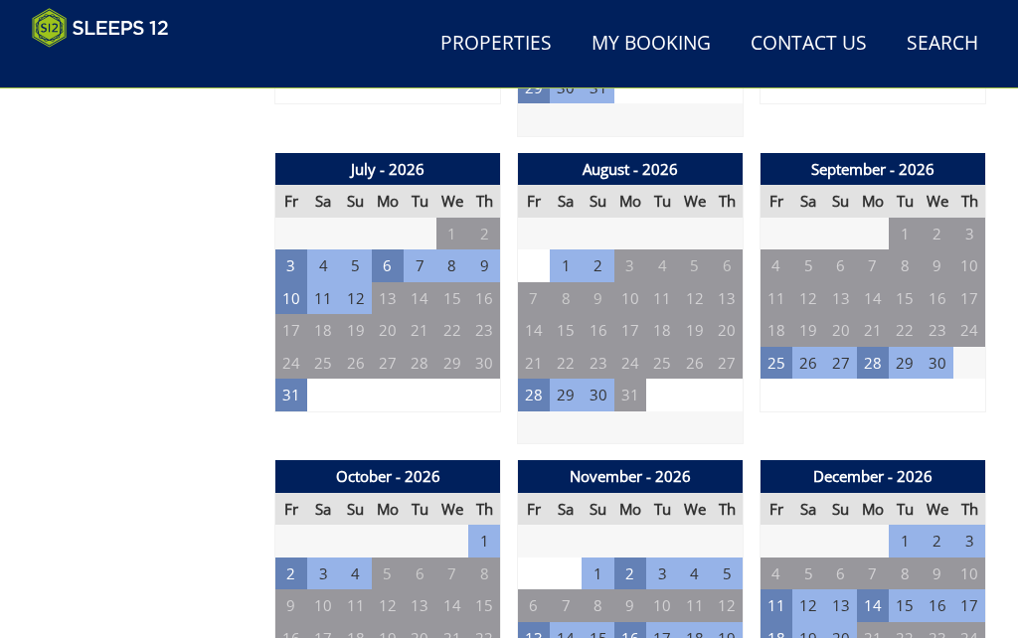
scroll to position [1651, 0]
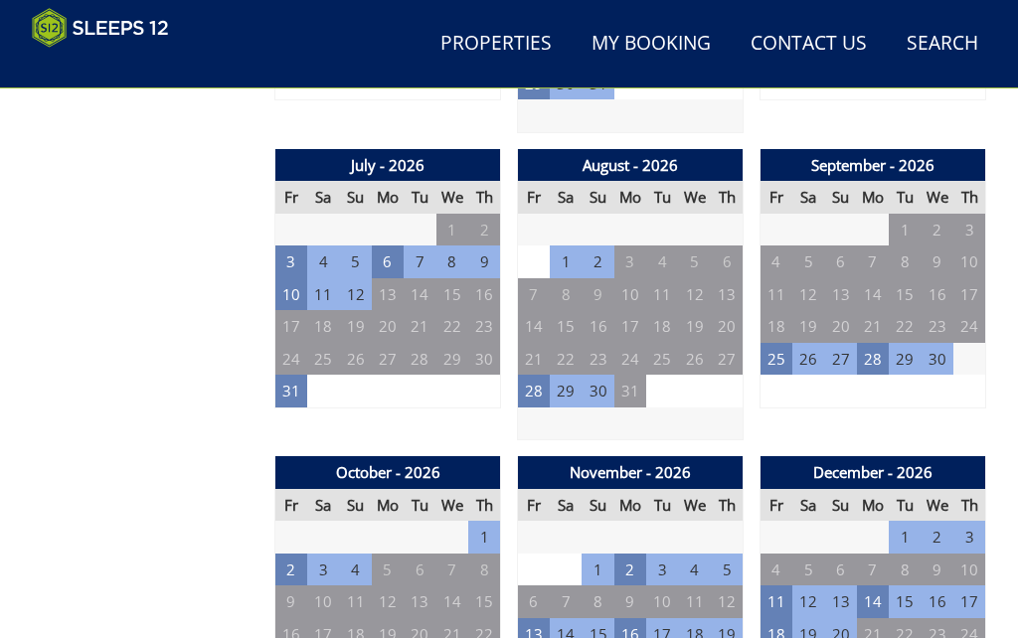
click at [298, 246] on td "3" at bounding box center [291, 262] width 32 height 33
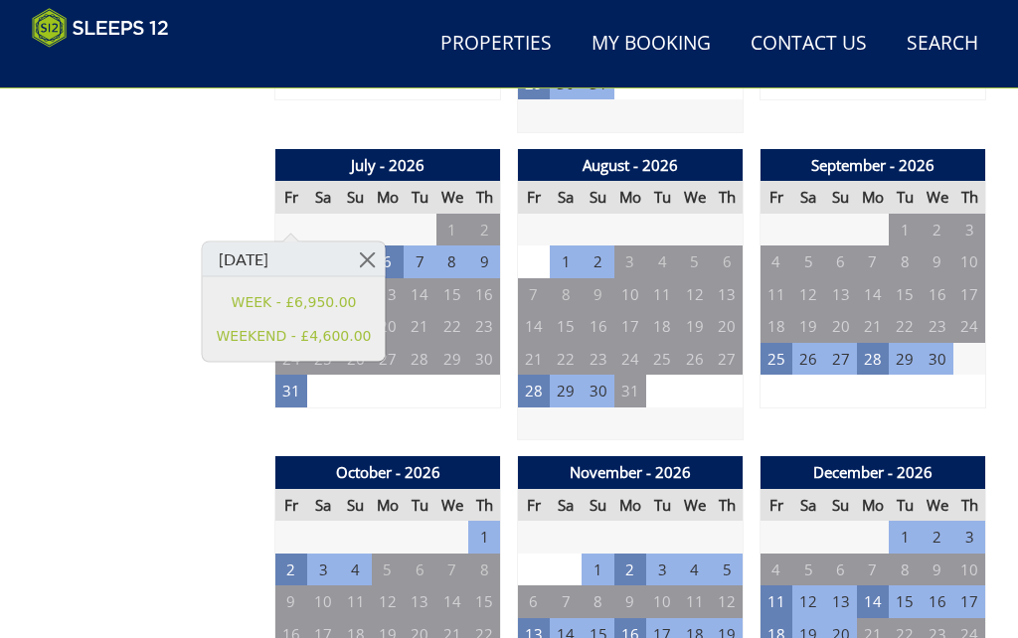
click at [365, 267] on link at bounding box center [367, 260] width 35 height 35
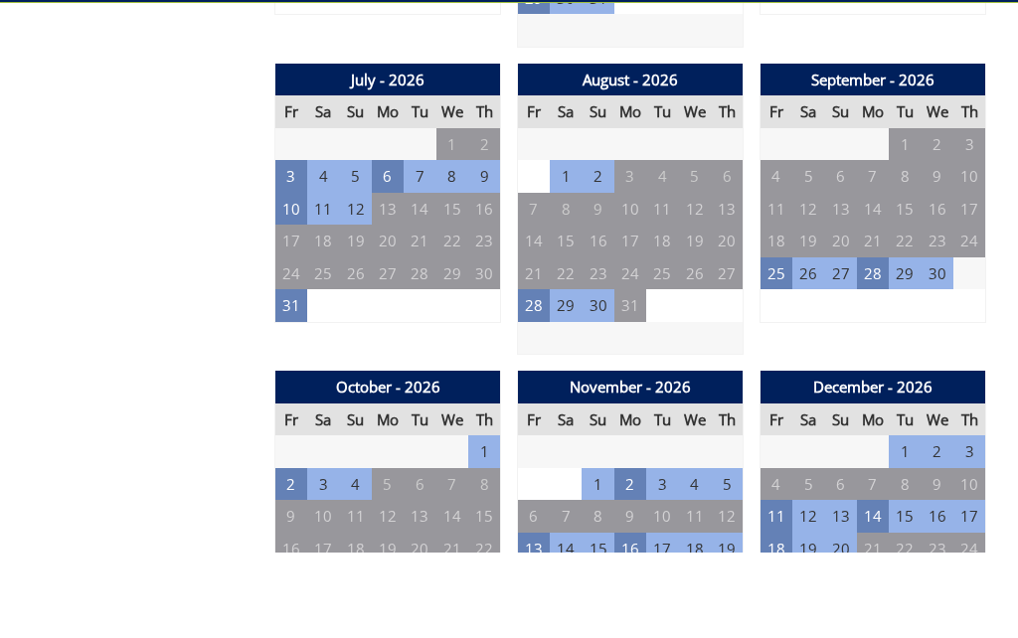
scroll to position [1738, 0]
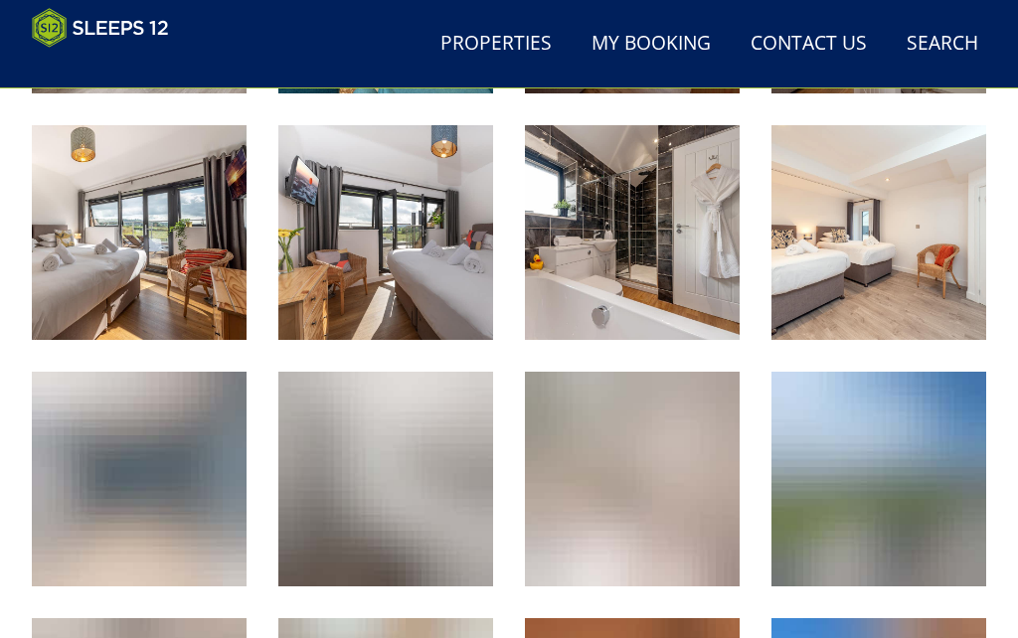
scroll to position [490, 0]
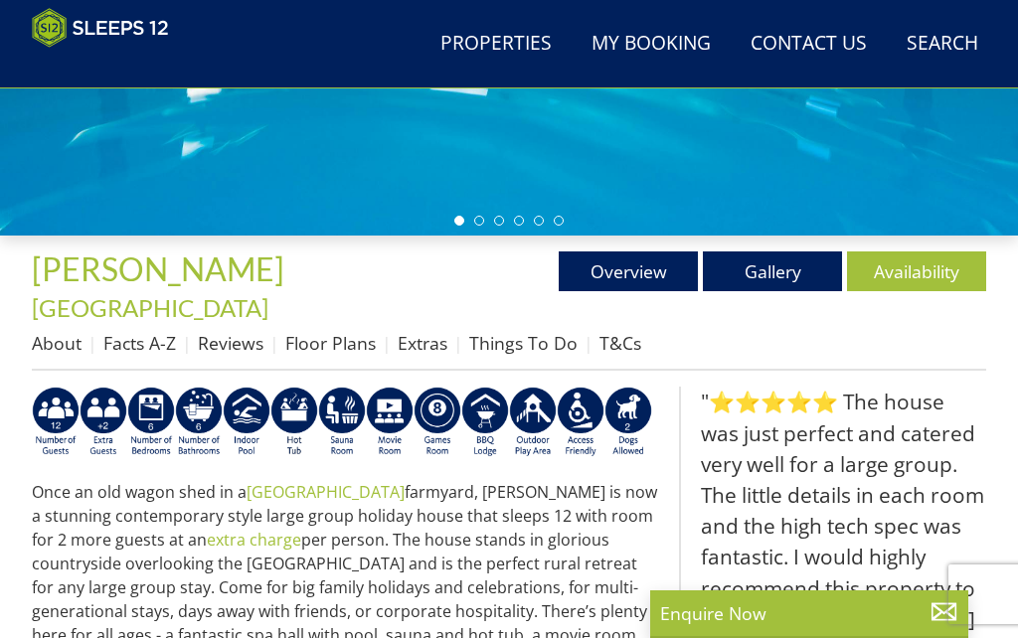
scroll to position [258, 0]
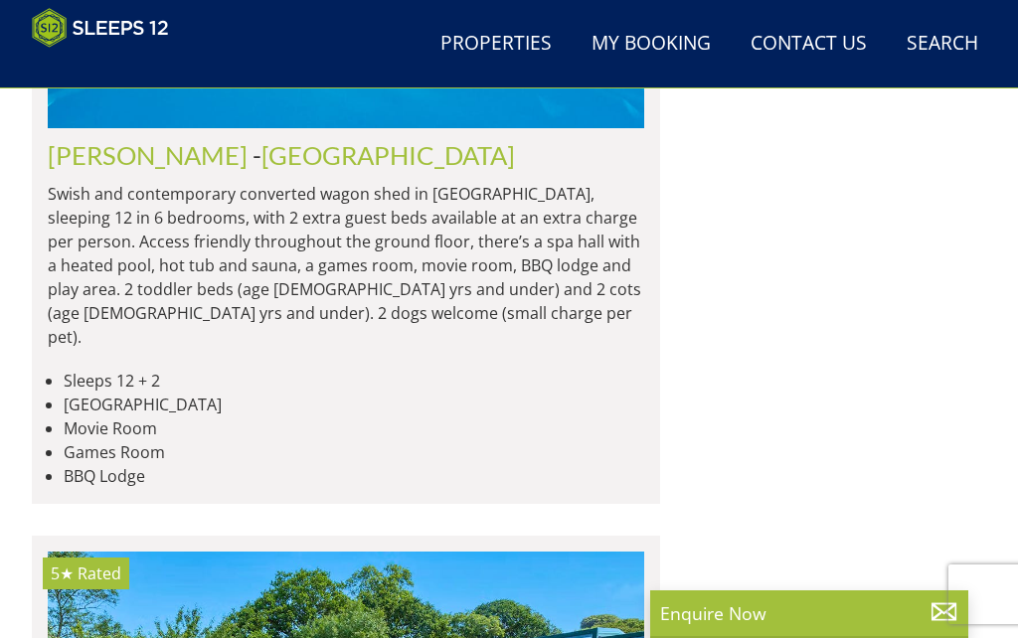
scroll to position [0, 2982]
